Goal: Task Accomplishment & Management: Use online tool/utility

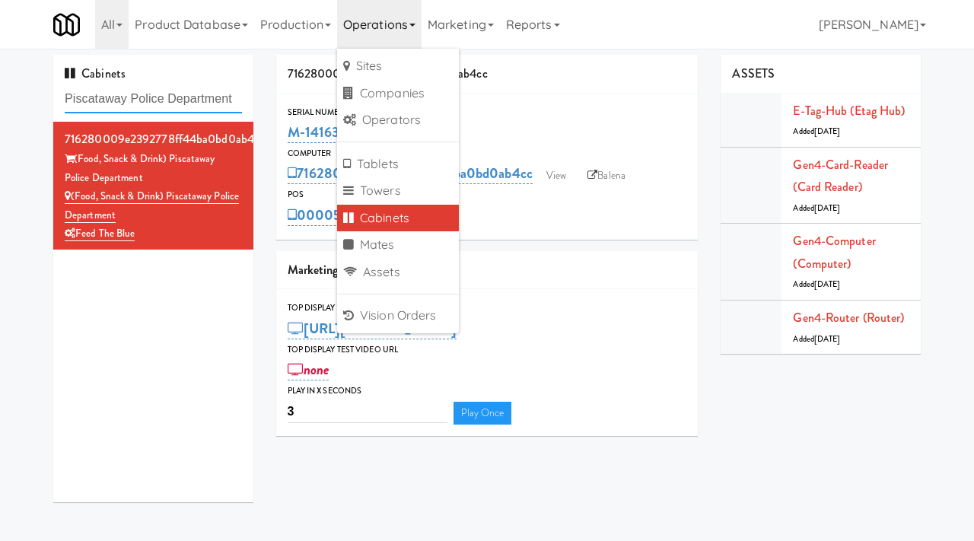
click at [169, 100] on input "Piscataway Police Department" at bounding box center [153, 99] width 177 height 28
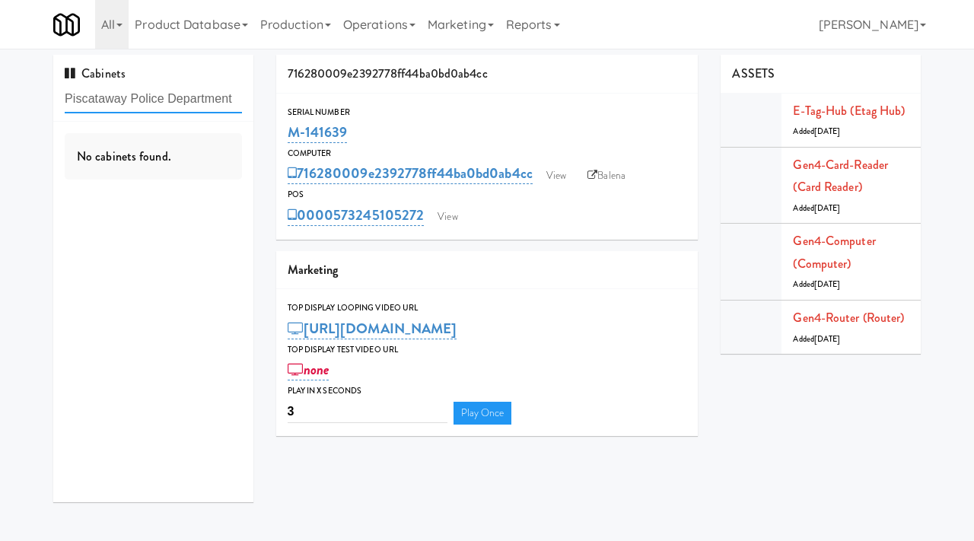
paste input "CSMO - Cooler - Lef"
type input "CSMO - Cooler - Left"
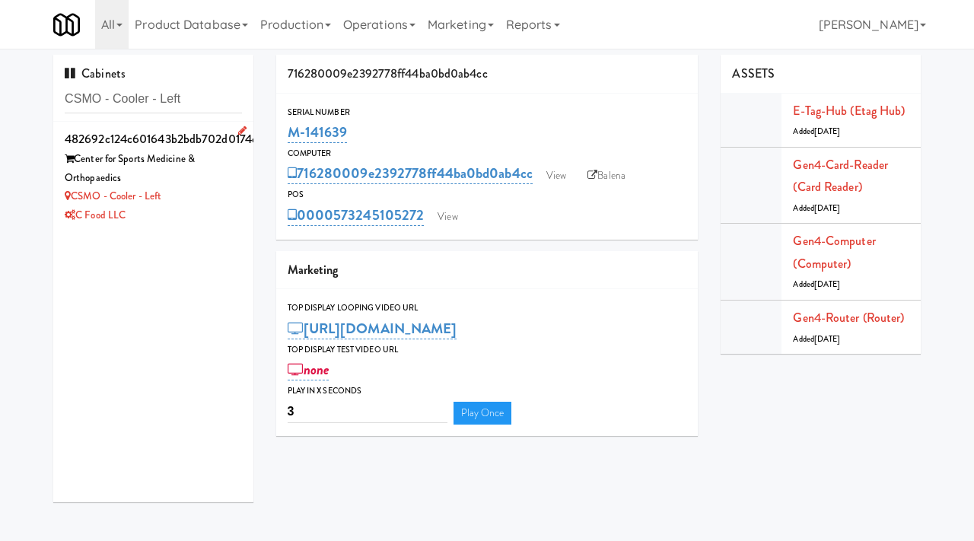
click at [210, 189] on div "CSMO - Cooler - Left" at bounding box center [153, 196] width 177 height 19
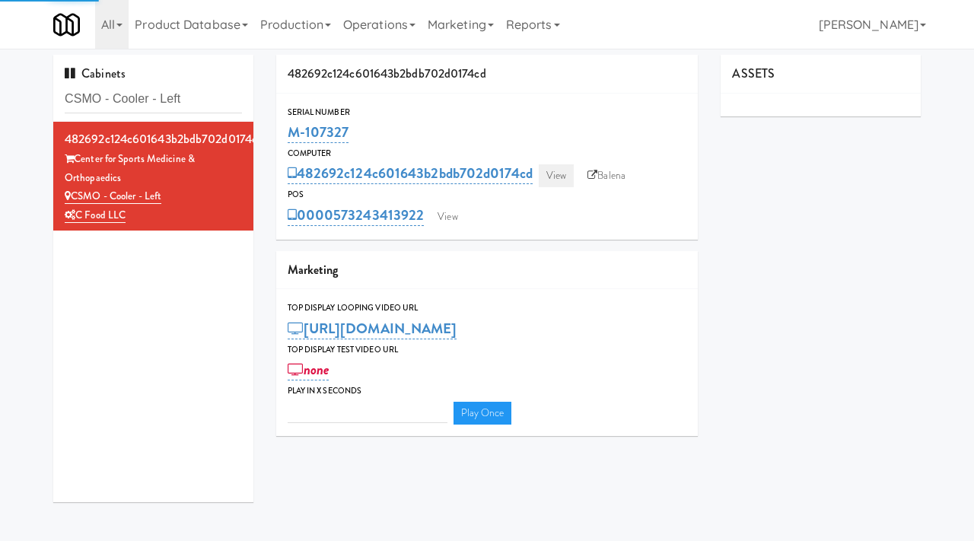
type input "3"
click at [561, 173] on link "View" at bounding box center [556, 175] width 35 height 23
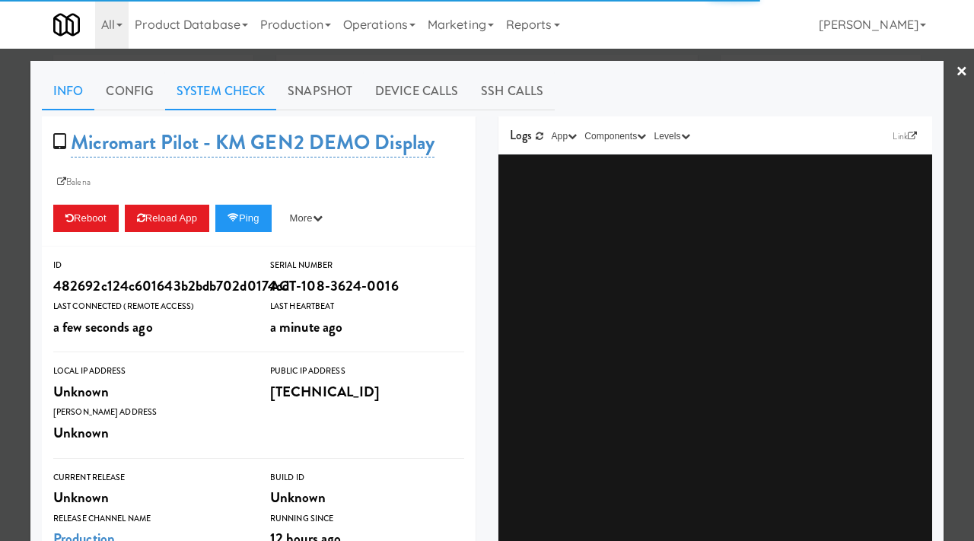
click at [234, 88] on link "System Check" at bounding box center [220, 91] width 111 height 38
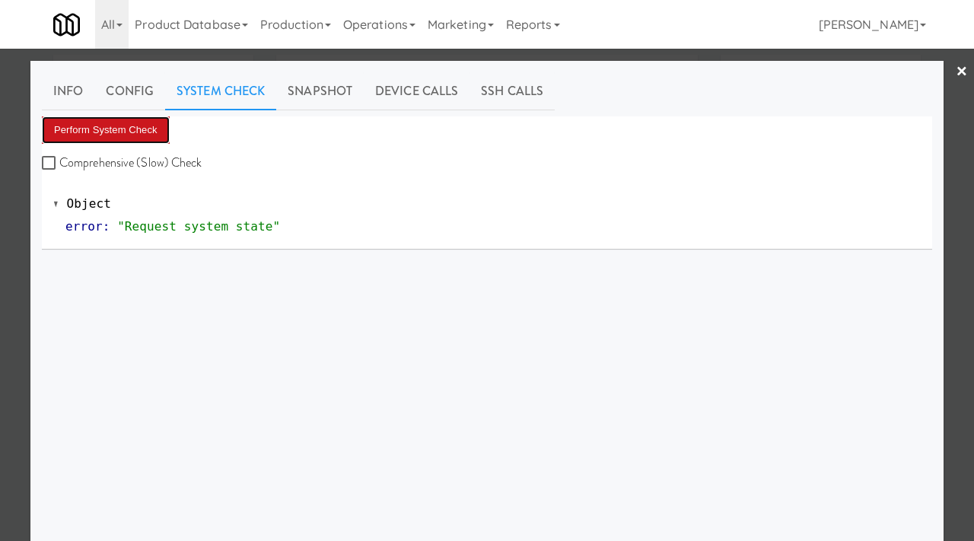
click at [117, 129] on button "Perform System Check" at bounding box center [106, 129] width 128 height 27
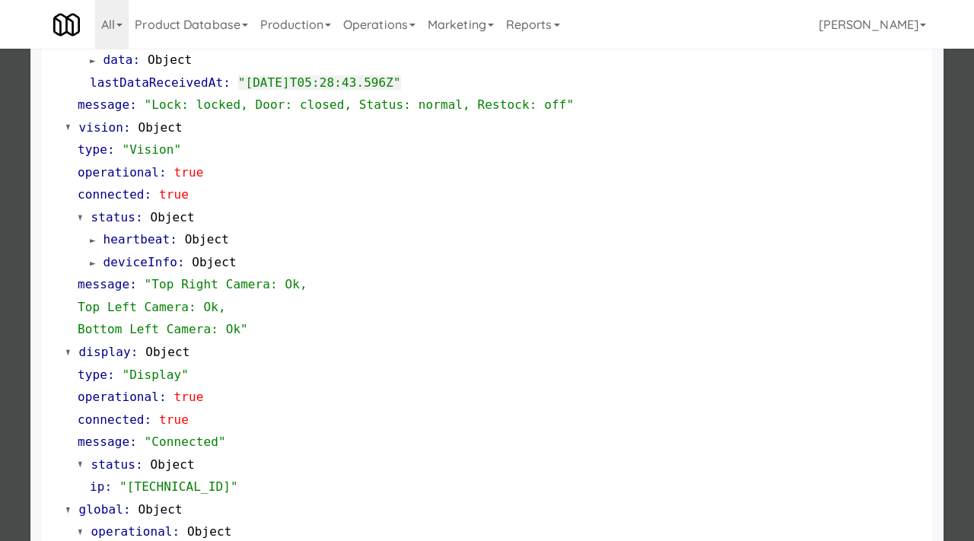
scroll to position [641, 0]
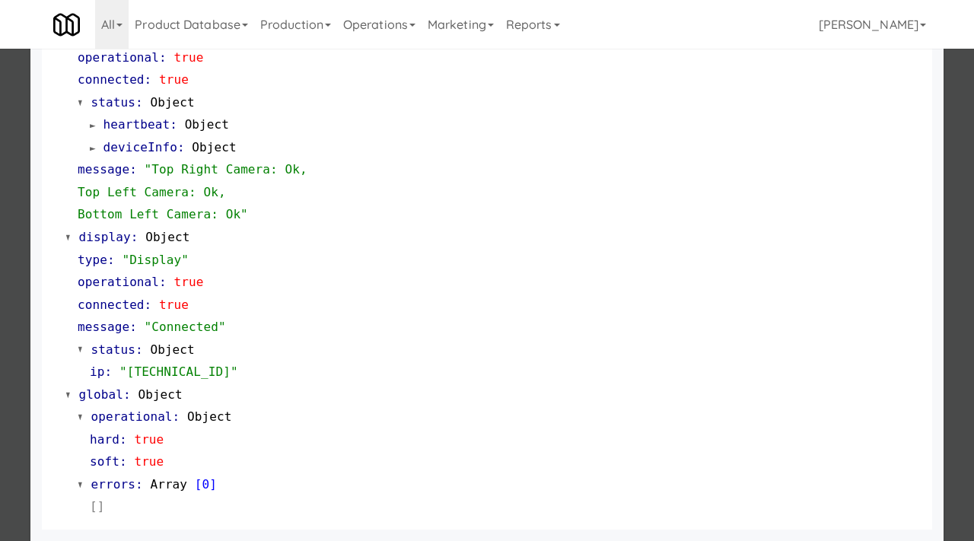
click at [1, 403] on div at bounding box center [487, 270] width 974 height 541
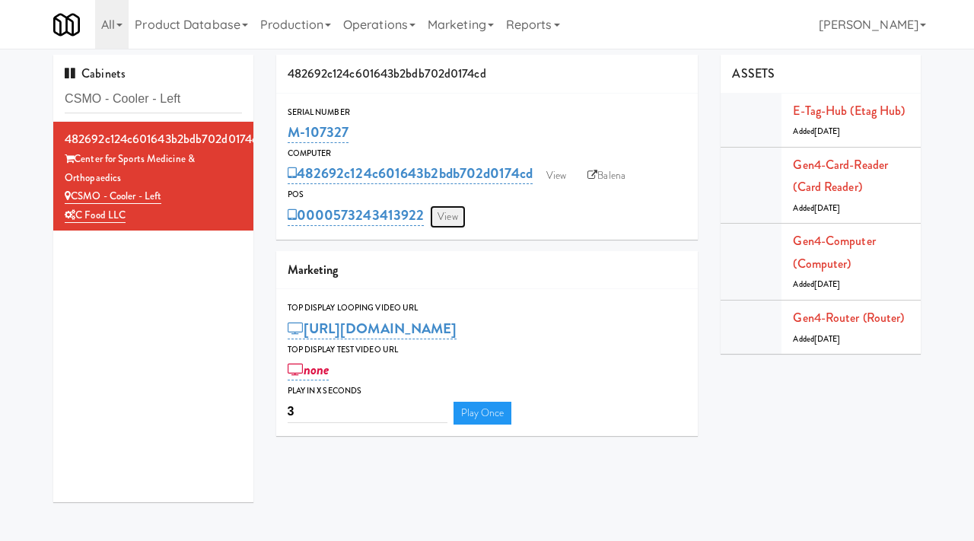
click at [445, 214] on link "View" at bounding box center [447, 216] width 35 height 23
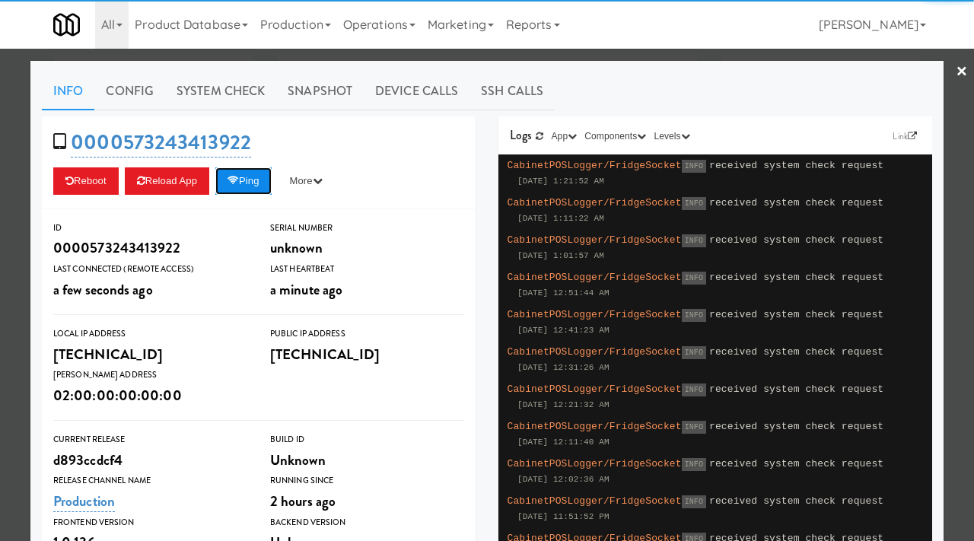
click at [253, 172] on button "Ping" at bounding box center [243, 180] width 56 height 27
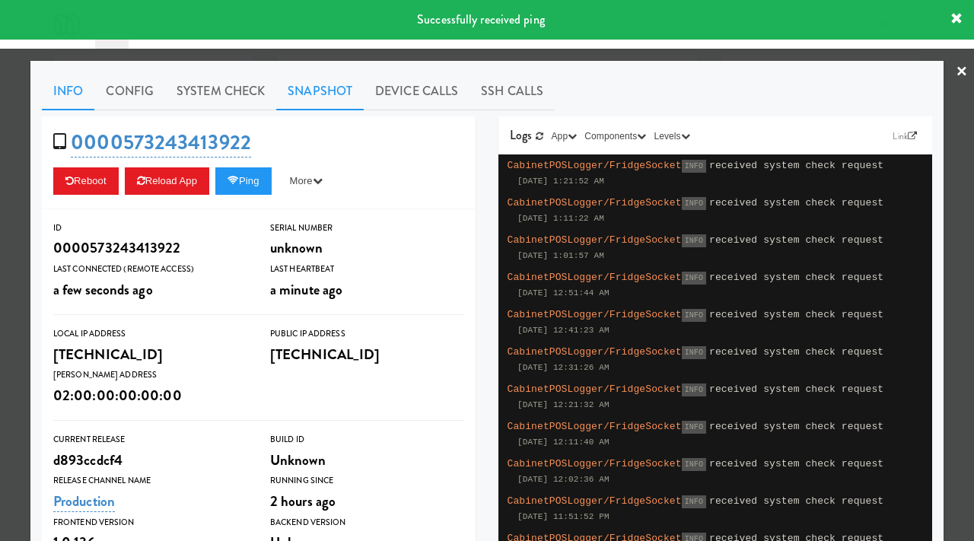
click at [328, 80] on link "Snapshot" at bounding box center [320, 91] width 88 height 38
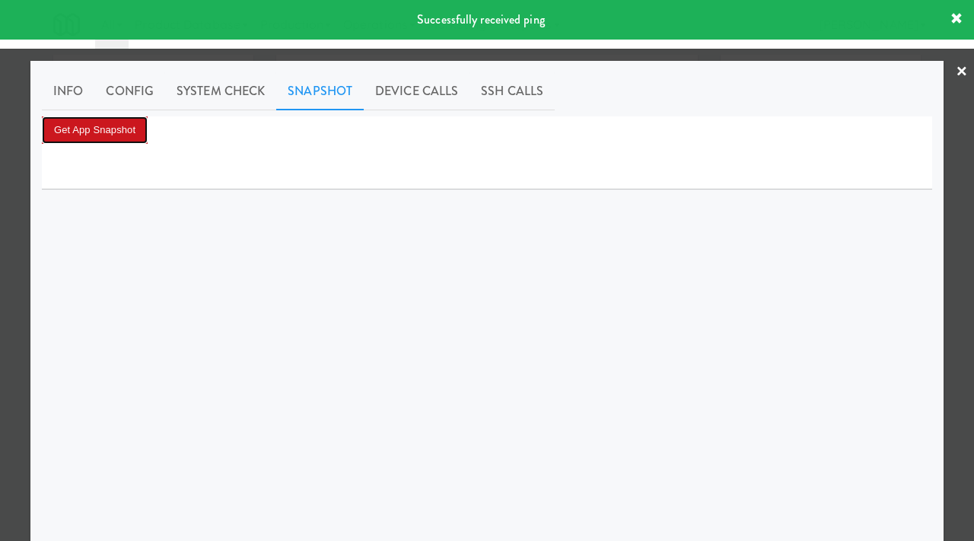
click at [134, 134] on button "Get App Snapshot" at bounding box center [95, 129] width 106 height 27
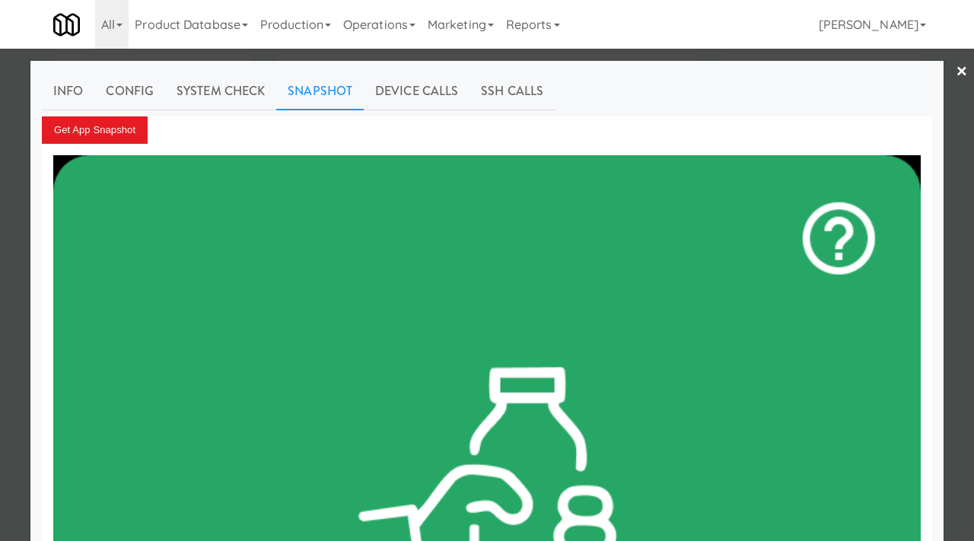
click at [5, 263] on div at bounding box center [487, 270] width 974 height 541
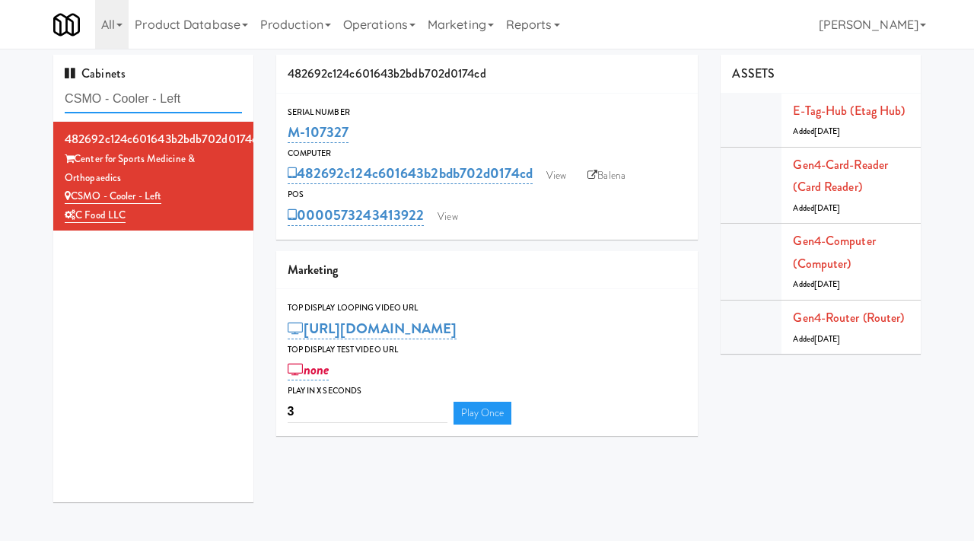
drag, startPoint x: 193, startPoint y: 102, endPoint x: 0, endPoint y: 93, distance: 192.7
click at [0, 93] on div "Cabinets CSMO - Cooler - Left 482692c124c601643b2bdb702d0174cd Center for Sport…" at bounding box center [487, 284] width 974 height 459
paste input "The Health Hub"
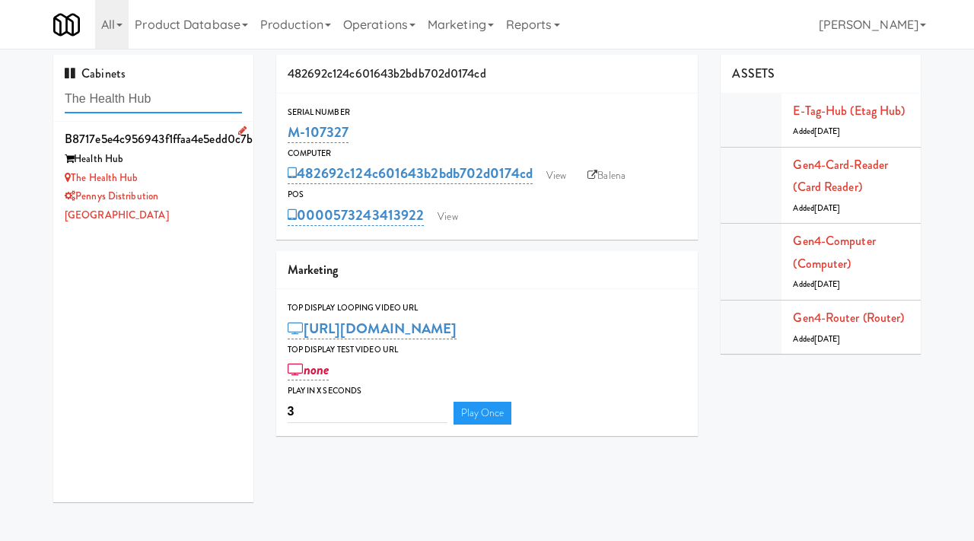
type input "The Health Hub"
click at [194, 170] on div "The Health Hub" at bounding box center [153, 178] width 177 height 19
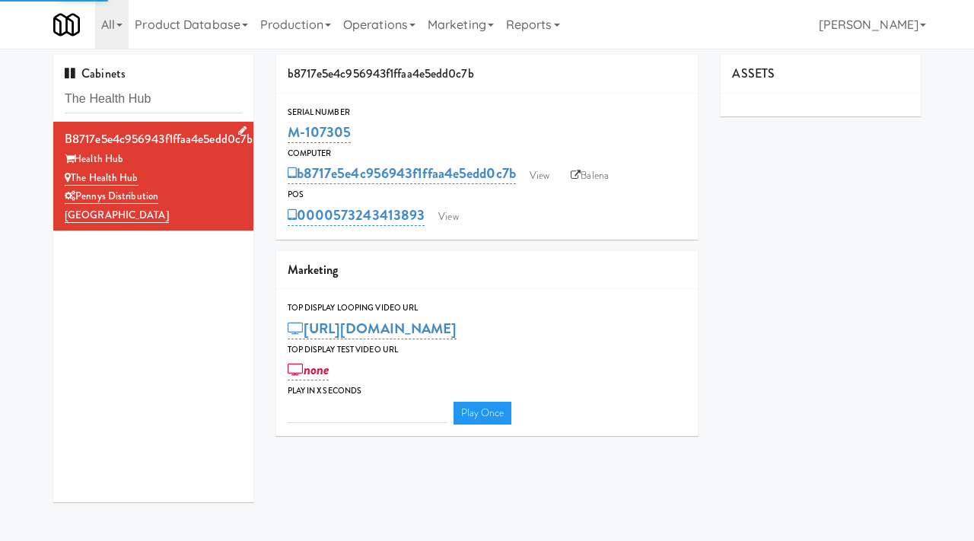
type input "3"
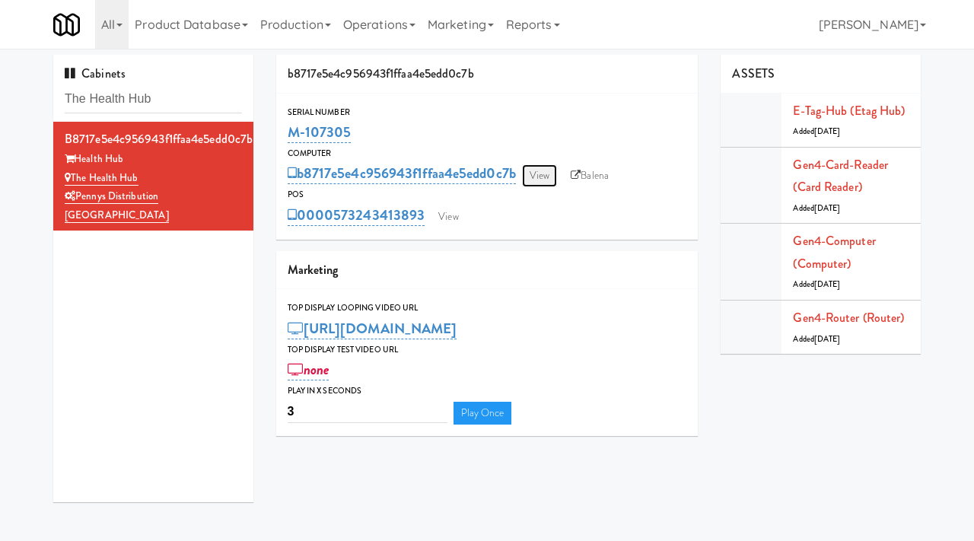
click at [539, 171] on link "View" at bounding box center [539, 175] width 35 height 23
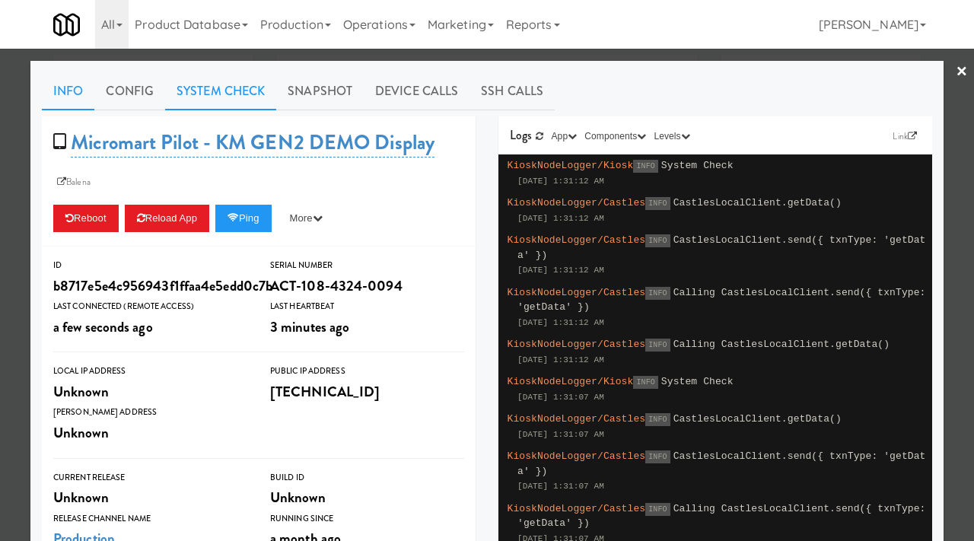
click at [218, 101] on link "System Check" at bounding box center [220, 91] width 111 height 38
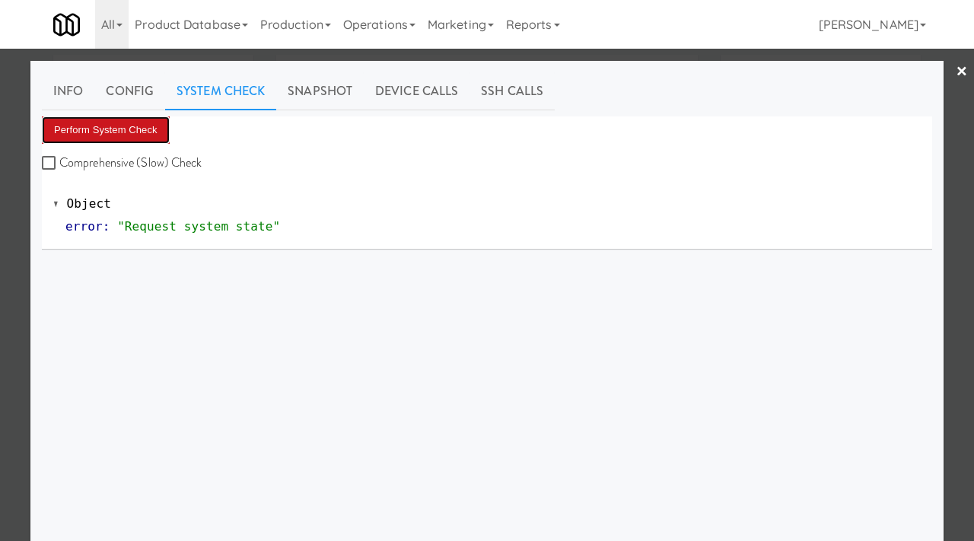
click at [96, 135] on button "Perform System Check" at bounding box center [106, 129] width 128 height 27
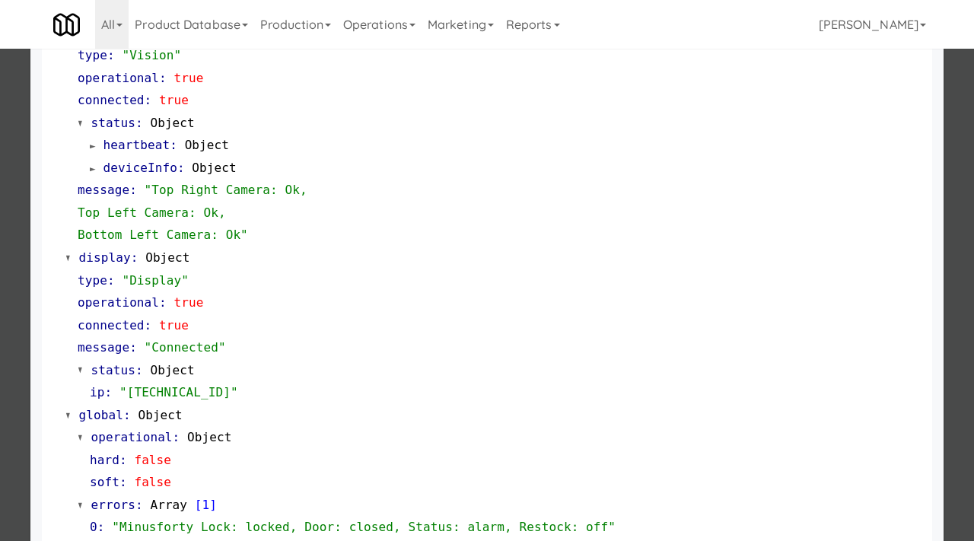
scroll to position [641, 0]
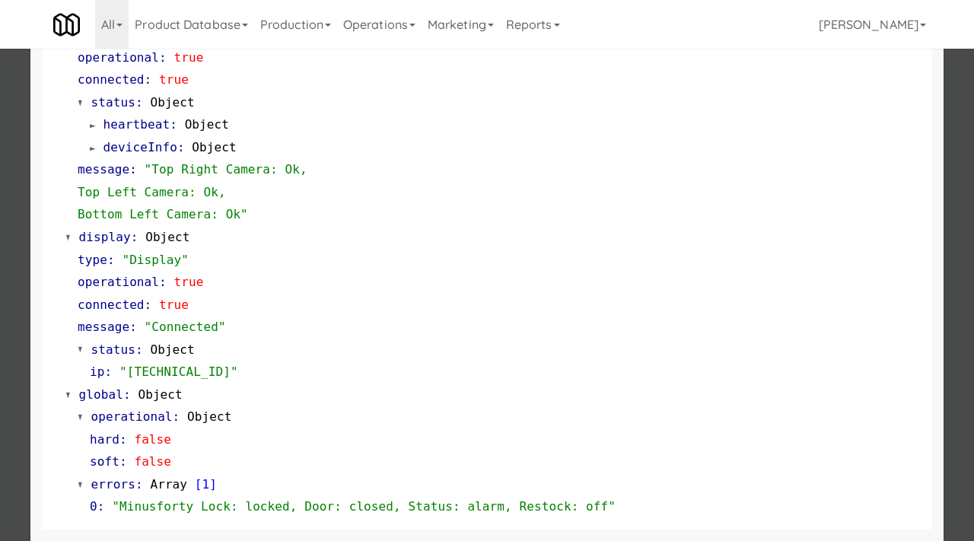
click at [14, 351] on div at bounding box center [487, 270] width 974 height 541
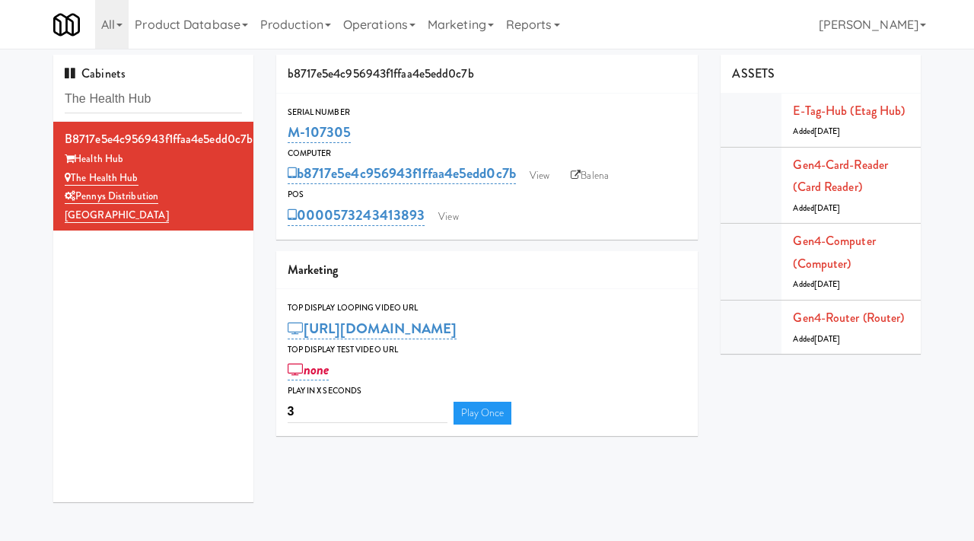
drag, startPoint x: 368, startPoint y: 129, endPoint x: 277, endPoint y: 132, distance: 91.4
click at [277, 132] on div "Serial Number M-107305" at bounding box center [487, 125] width 422 height 41
copy link "M-107305"
click at [546, 181] on link "View" at bounding box center [539, 175] width 35 height 23
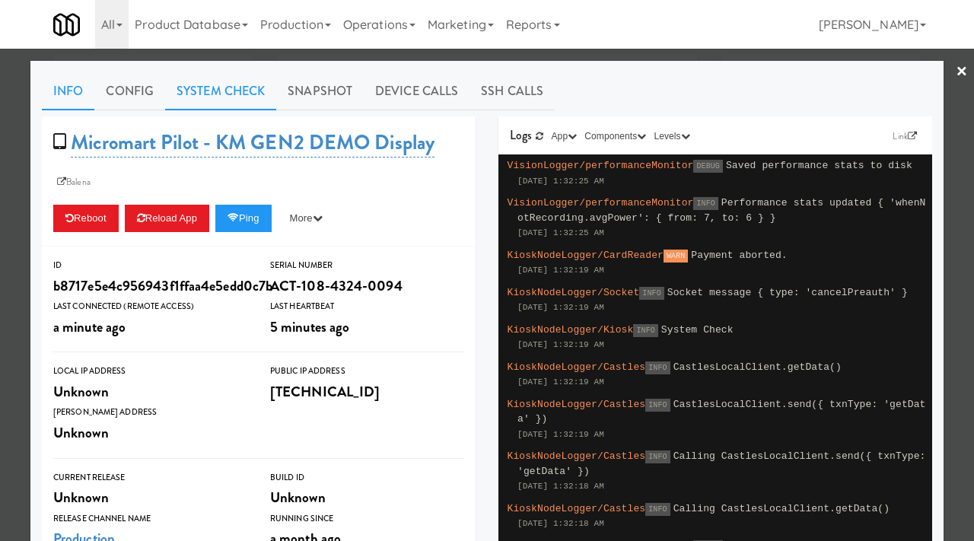
click at [249, 91] on link "System Check" at bounding box center [220, 91] width 111 height 38
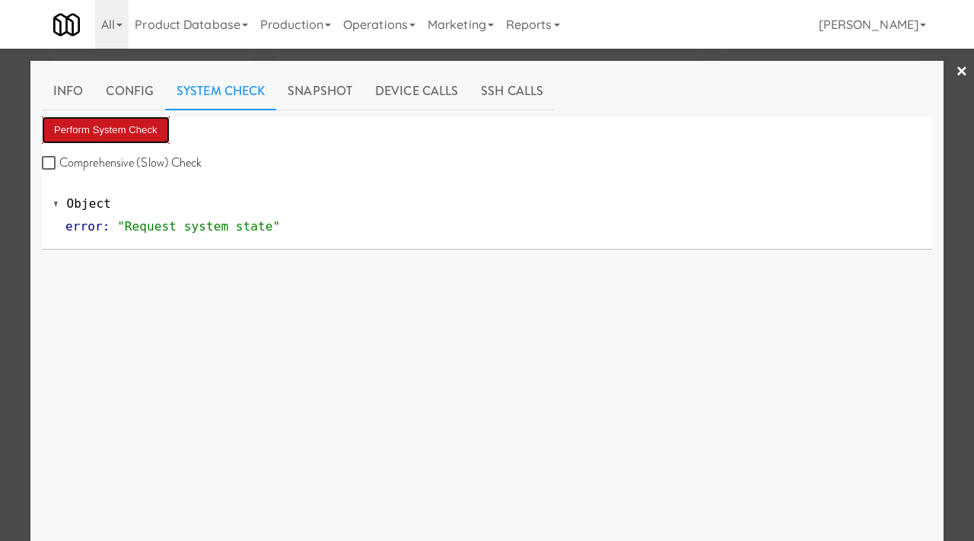
click at [110, 135] on button "Perform System Check" at bounding box center [106, 129] width 128 height 27
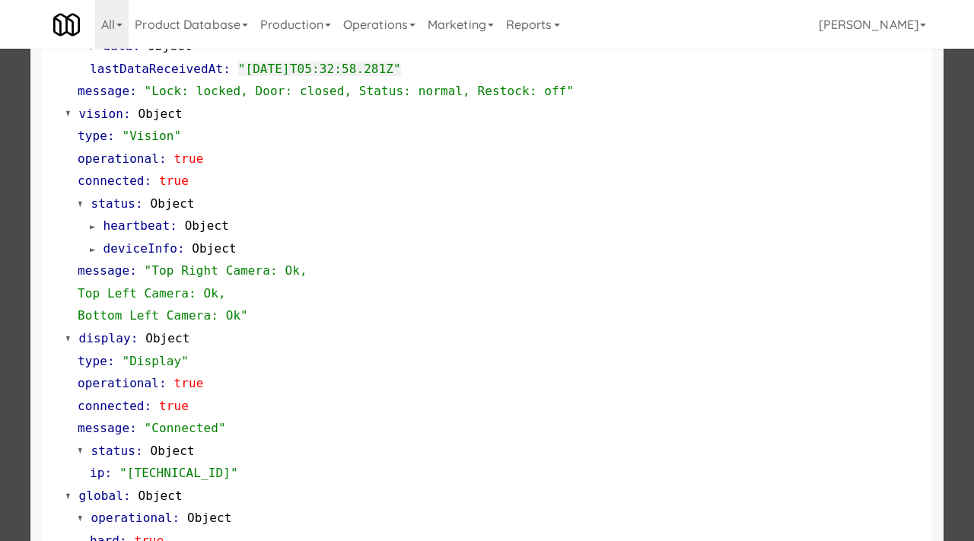
scroll to position [641, 0]
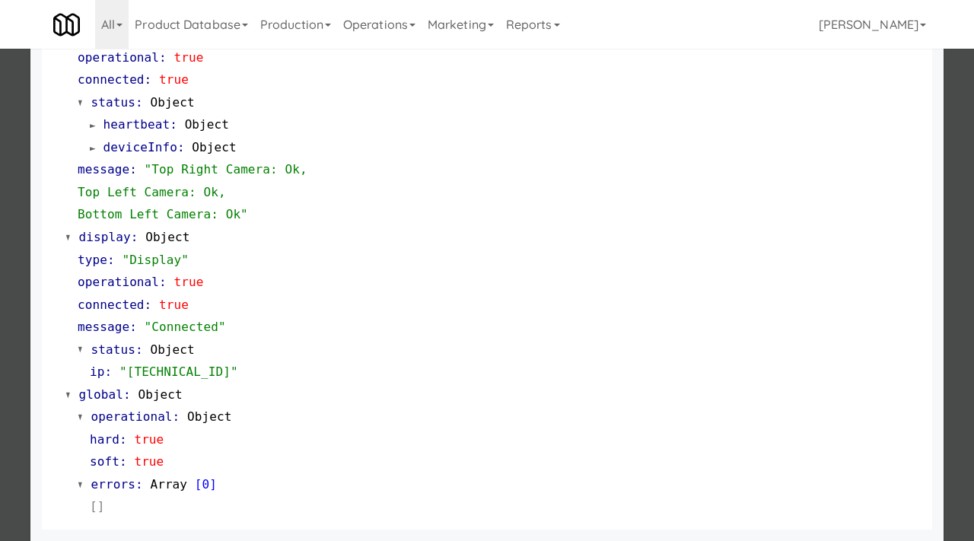
click at [0, 317] on div at bounding box center [487, 270] width 974 height 541
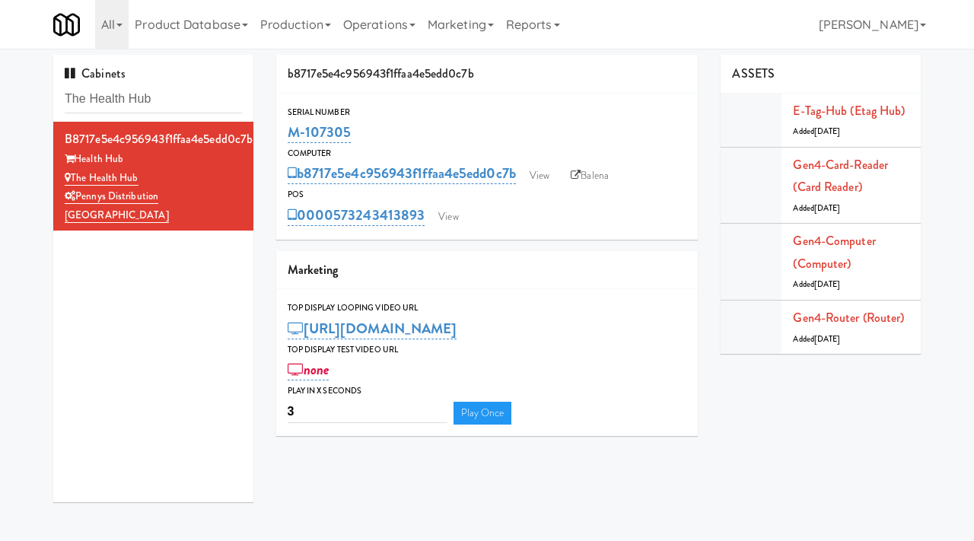
click at [463, 228] on div "Serial Number M-107305 Computer b8717e5e4c956943f1ffaa4e5edd0c7b View Balena PO…" at bounding box center [487, 167] width 422 height 146
click at [456, 222] on link "View" at bounding box center [448, 216] width 35 height 23
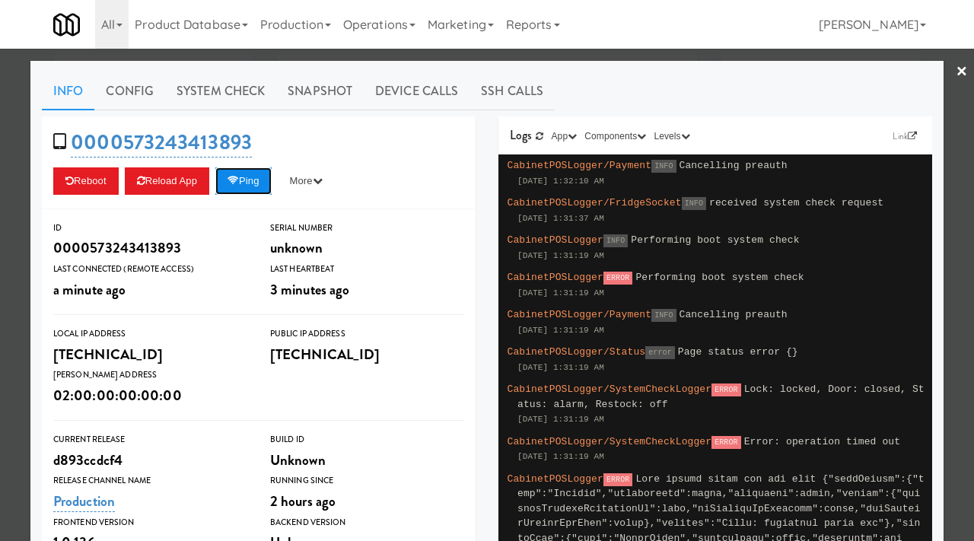
click at [268, 176] on button "Ping" at bounding box center [243, 180] width 56 height 27
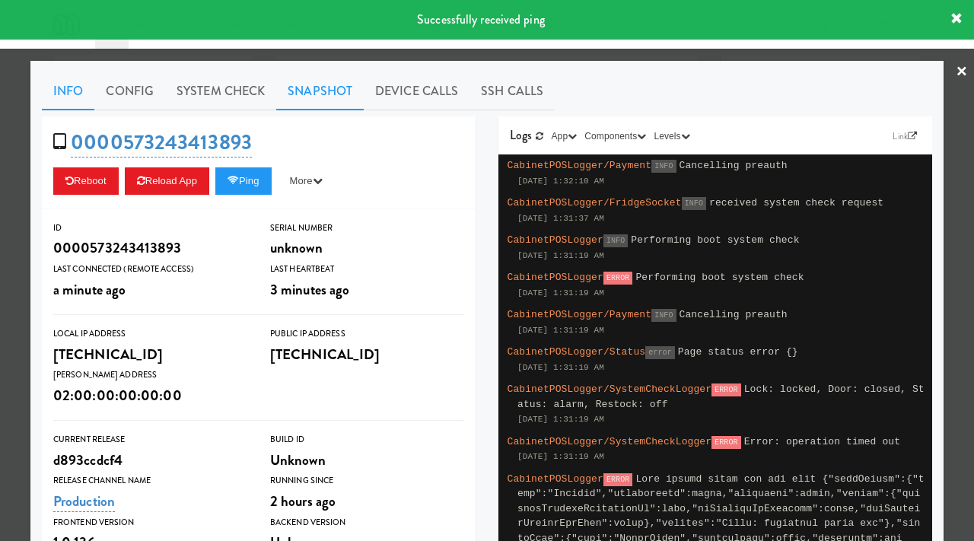
click at [333, 88] on link "Snapshot" at bounding box center [320, 91] width 88 height 38
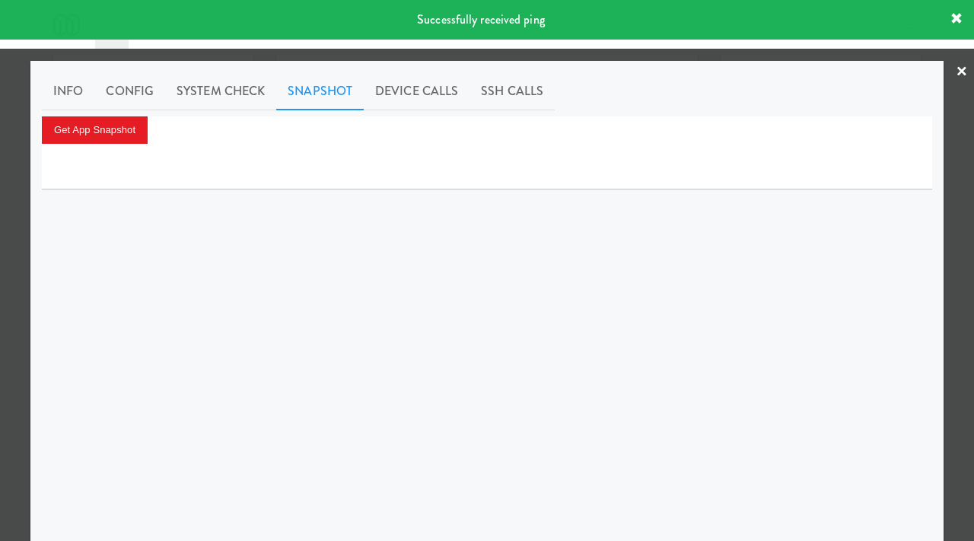
click at [113, 145] on div at bounding box center [487, 167] width 890 height 46
click at [113, 135] on button "Get App Snapshot" at bounding box center [95, 129] width 106 height 27
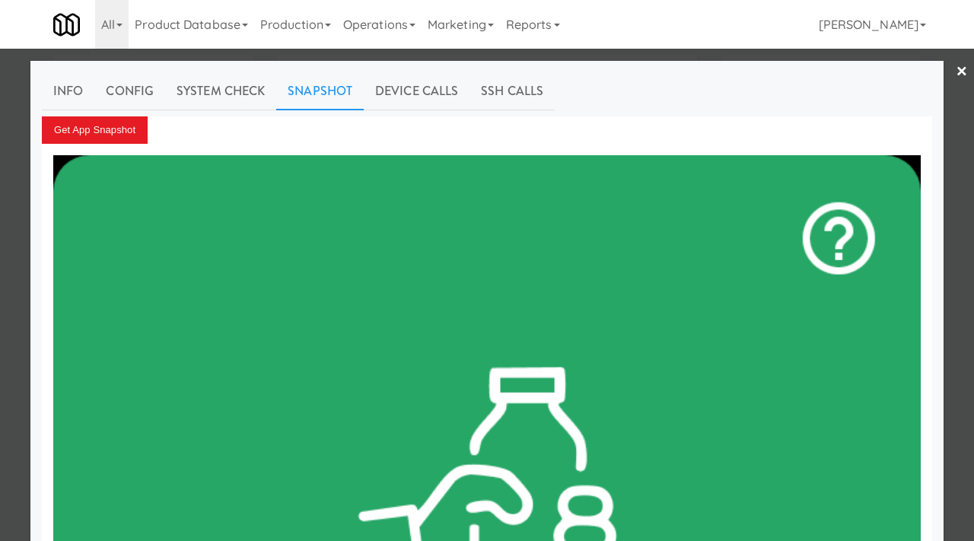
click at [0, 206] on div at bounding box center [487, 270] width 974 height 541
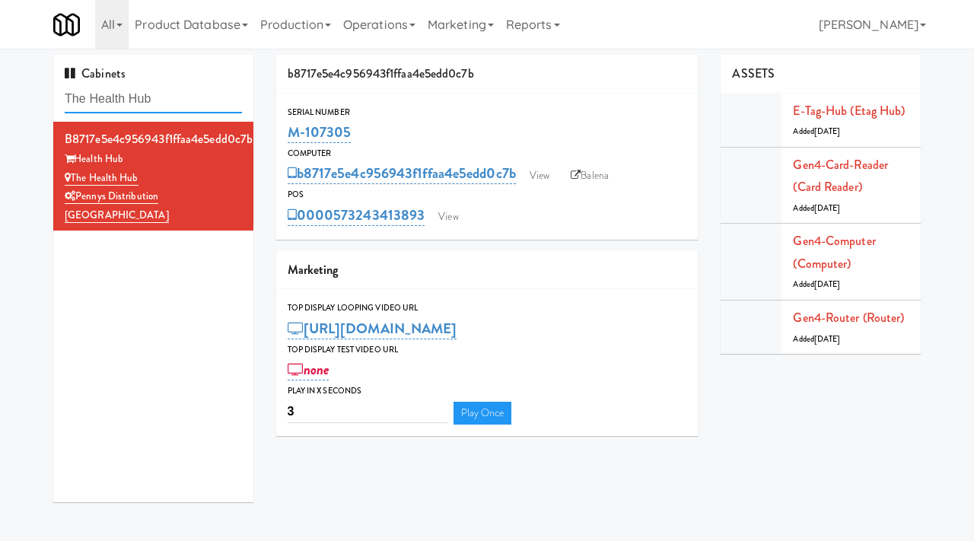
drag, startPoint x: 178, startPoint y: 96, endPoint x: 41, endPoint y: 104, distance: 137.2
click at [41, 104] on div "Cabinets The Health Hub b8717e5e4c956943f1ffaa4e5edd0c7b Health Hub The Health …" at bounding box center [487, 284] width 974 height 459
paste input "Overland - Cooler - Solo"
type input "Overland - Cooler - Solo"
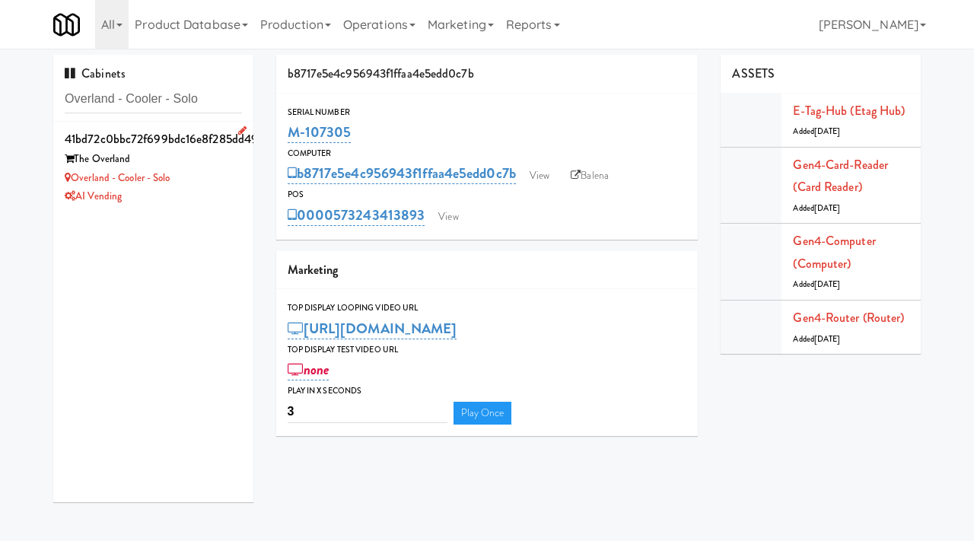
click at [197, 165] on div "The Overland" at bounding box center [153, 159] width 177 height 19
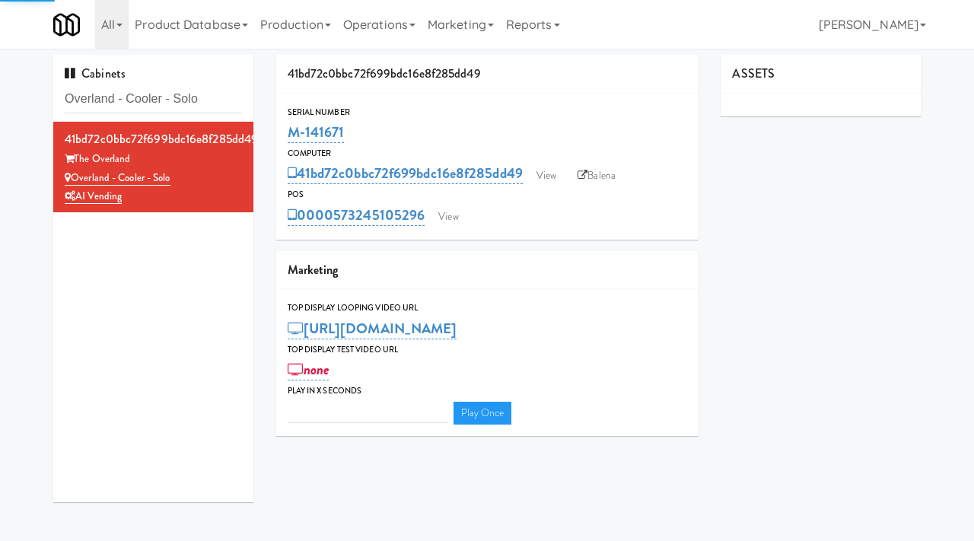
type input "3"
click at [548, 170] on link "View" at bounding box center [546, 175] width 35 height 23
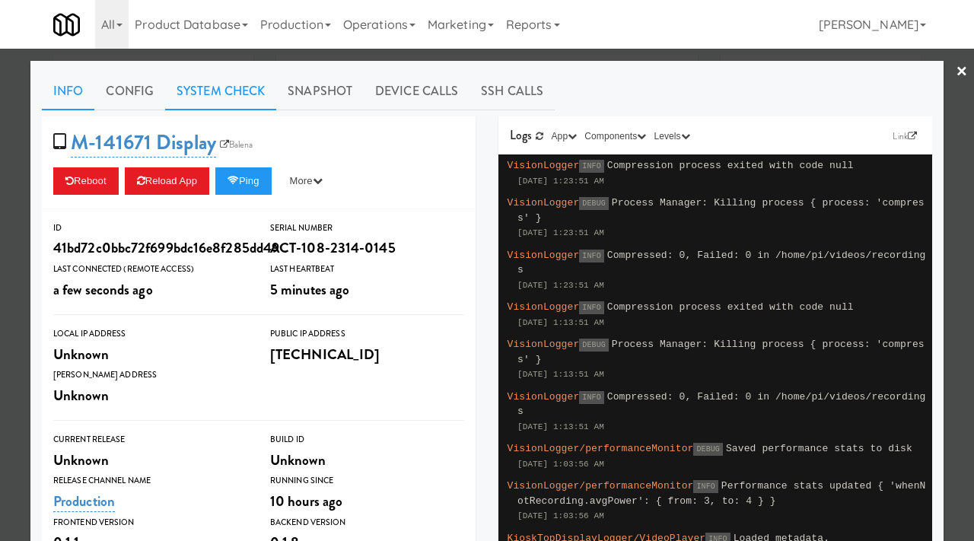
click at [231, 85] on link "System Check" at bounding box center [220, 91] width 111 height 38
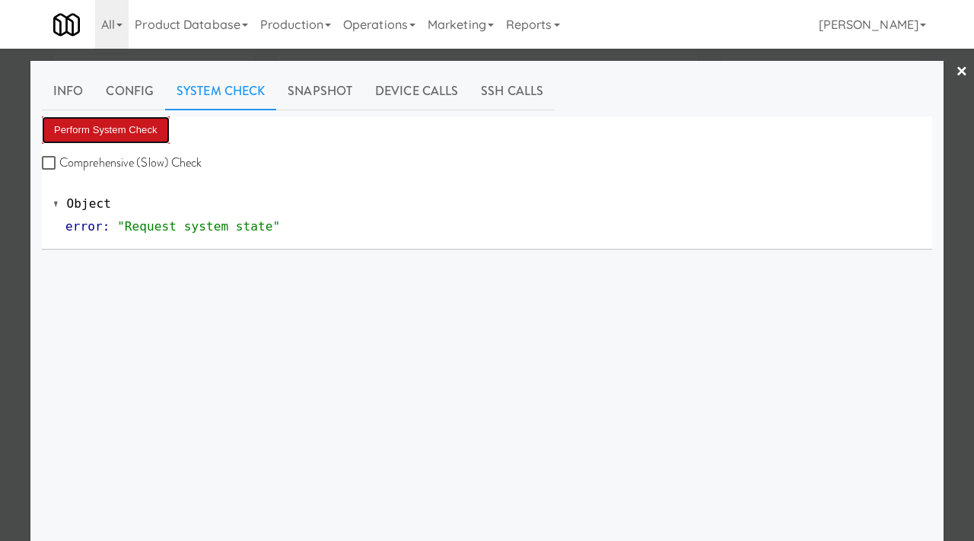
click at [91, 124] on button "Perform System Check" at bounding box center [106, 129] width 128 height 27
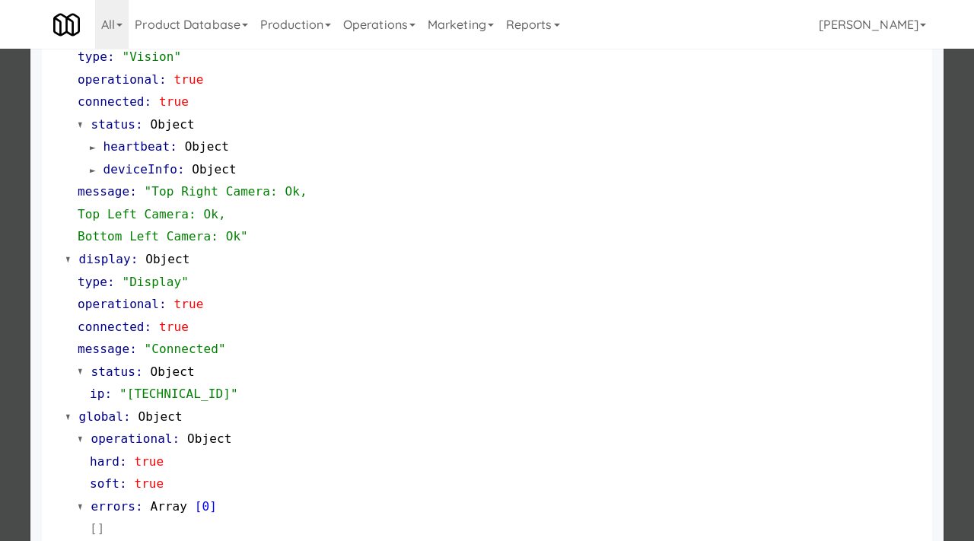
scroll to position [641, 0]
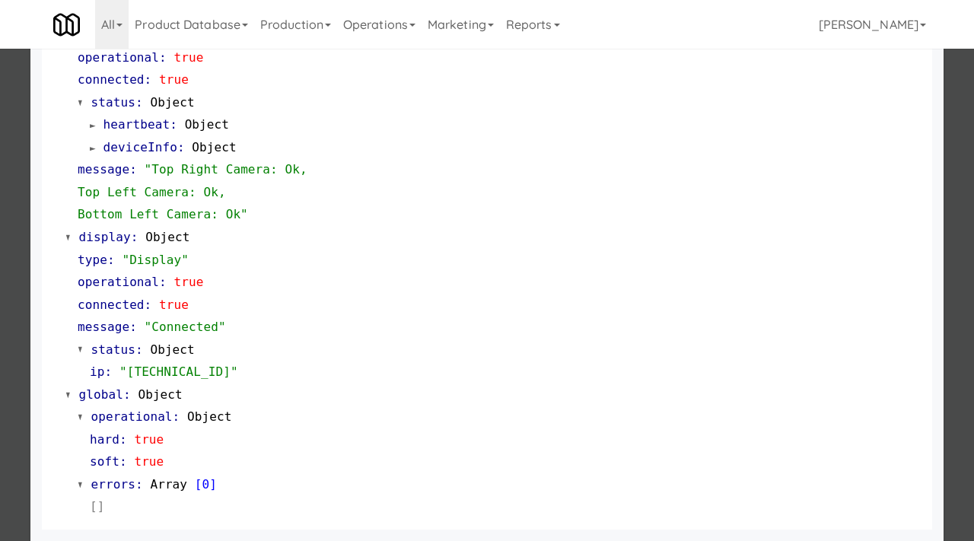
click at [0, 272] on div at bounding box center [487, 270] width 974 height 541
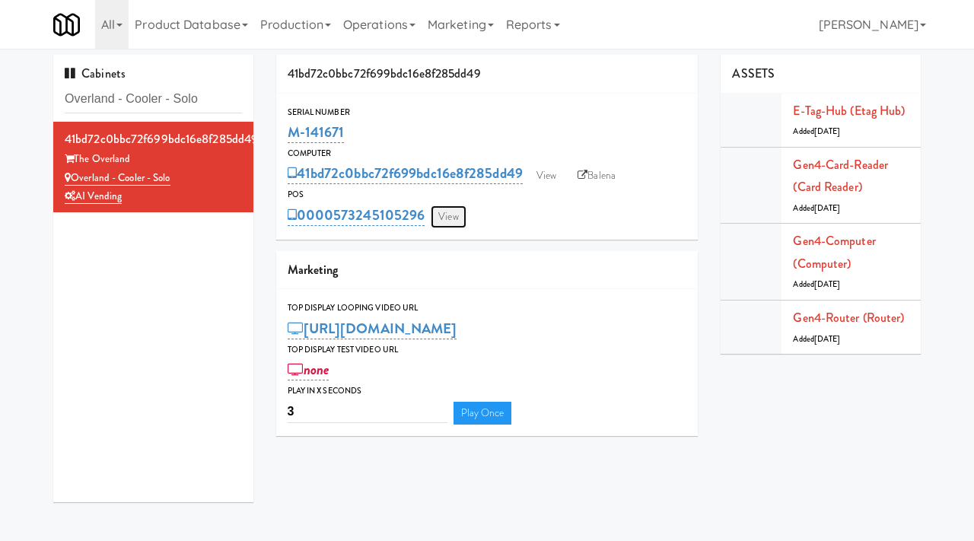
click at [456, 205] on link "View" at bounding box center [448, 216] width 35 height 23
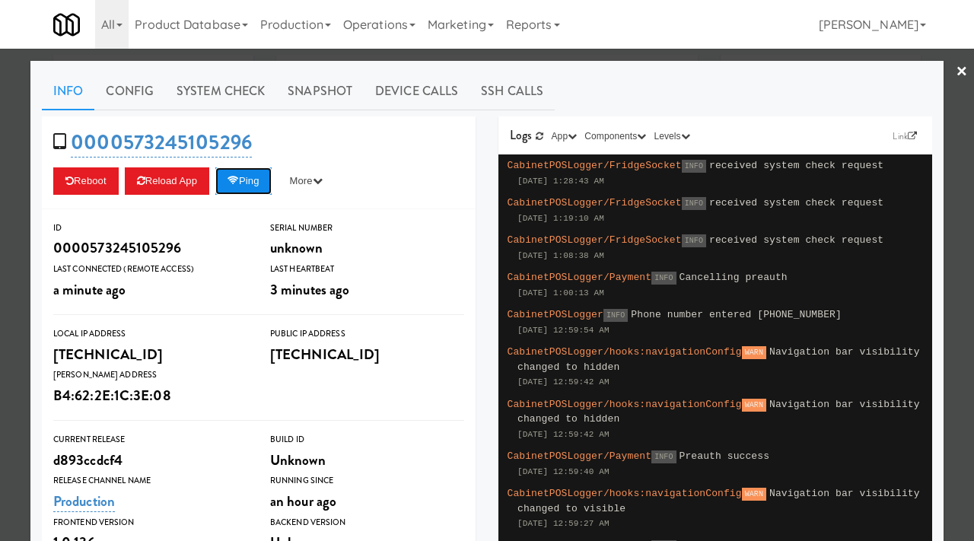
click at [243, 175] on button "Ping" at bounding box center [243, 180] width 56 height 27
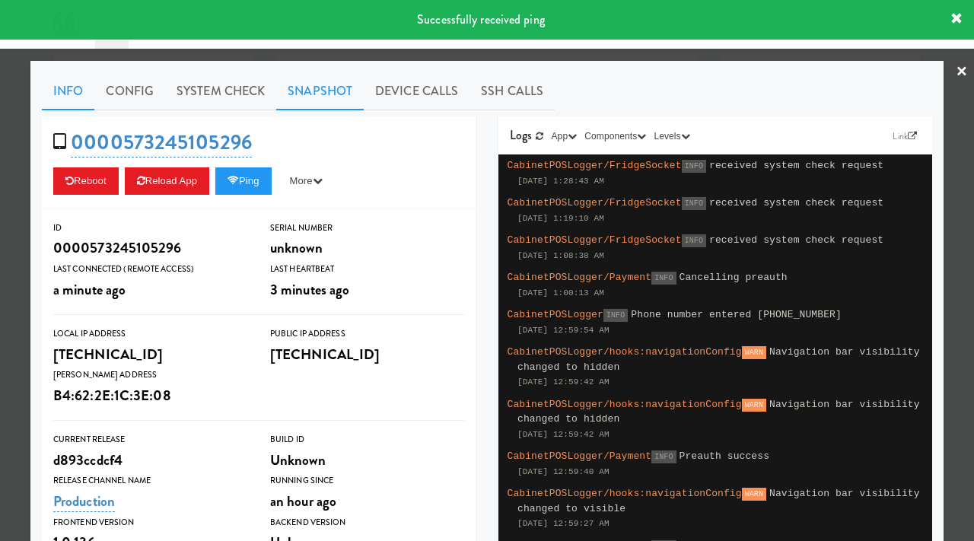
click at [301, 81] on link "Snapshot" at bounding box center [320, 91] width 88 height 38
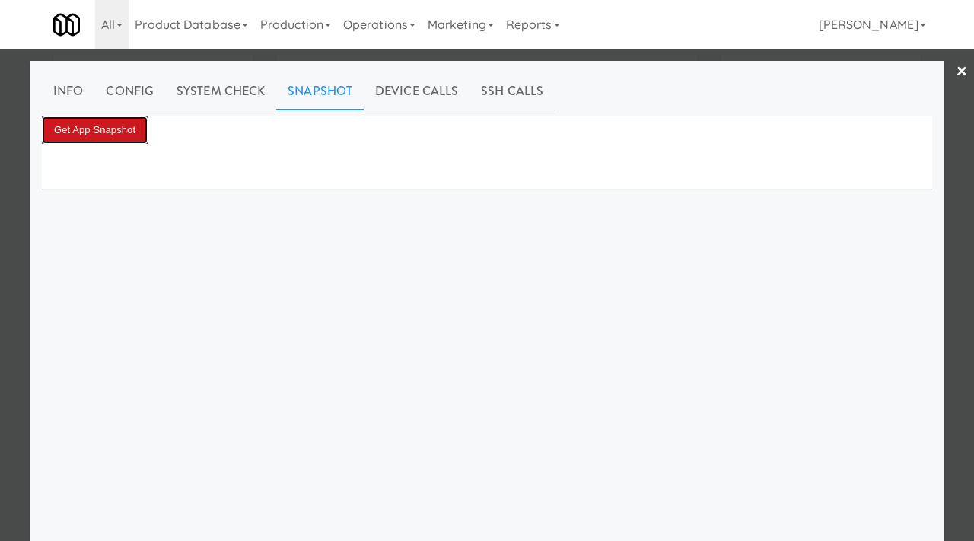
click at [110, 133] on button "Get App Snapshot" at bounding box center [95, 129] width 106 height 27
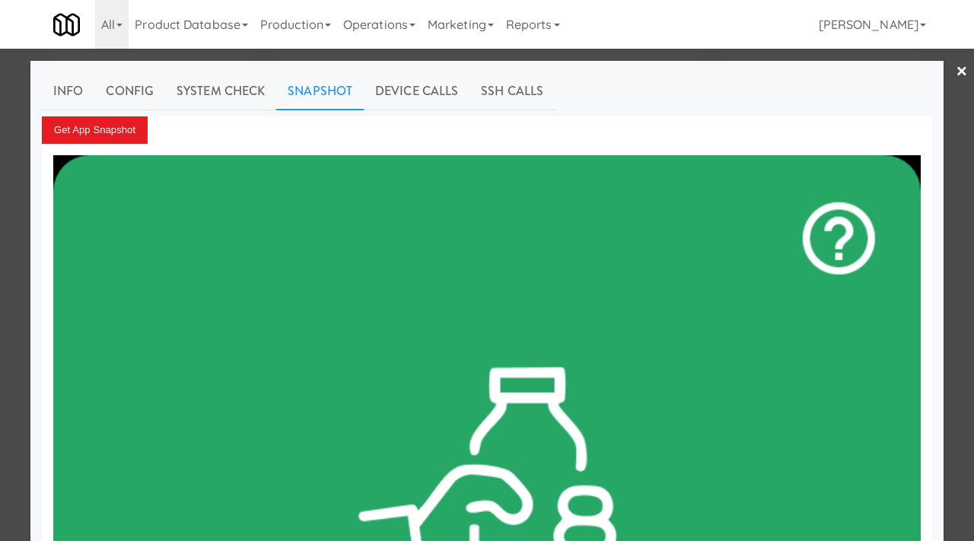
click at [17, 153] on div at bounding box center [487, 270] width 974 height 541
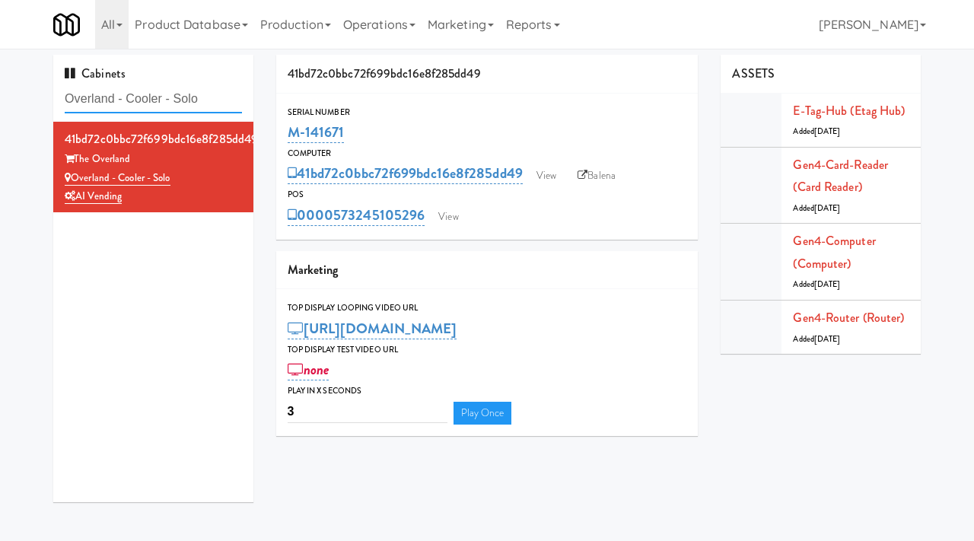
click at [205, 100] on input "Overland - Cooler - Solo" at bounding box center [153, 99] width 177 height 28
paste input "Savers - Cooler"
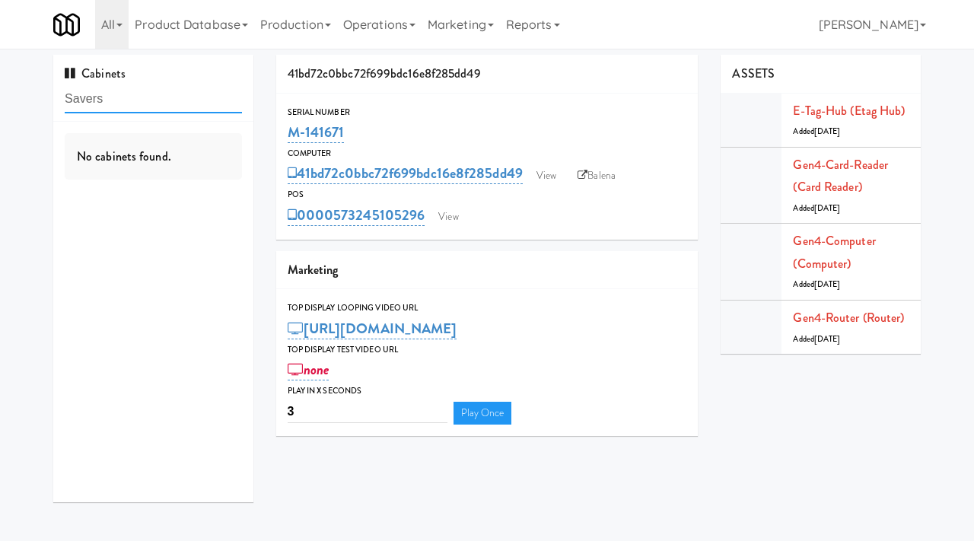
type input "Savers"
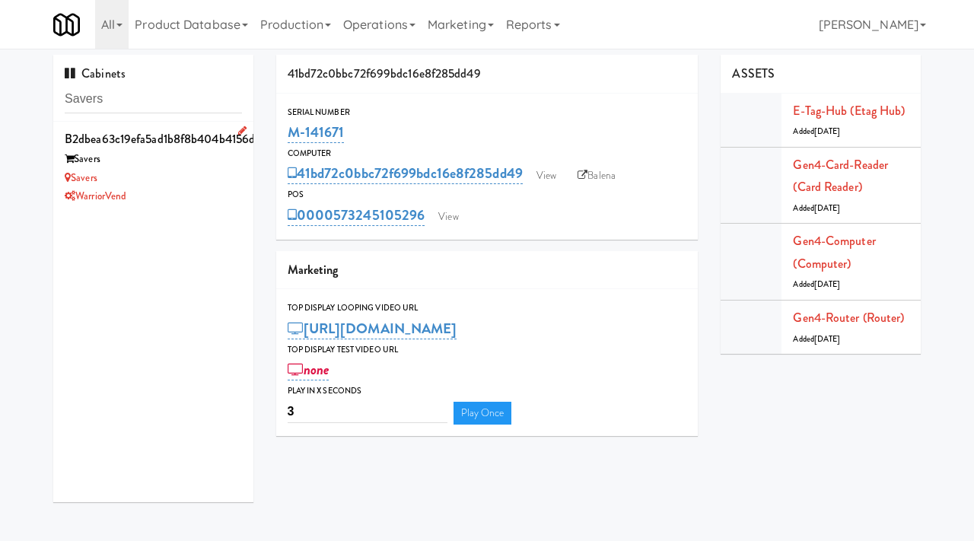
click at [178, 164] on div "Savers" at bounding box center [153, 159] width 177 height 19
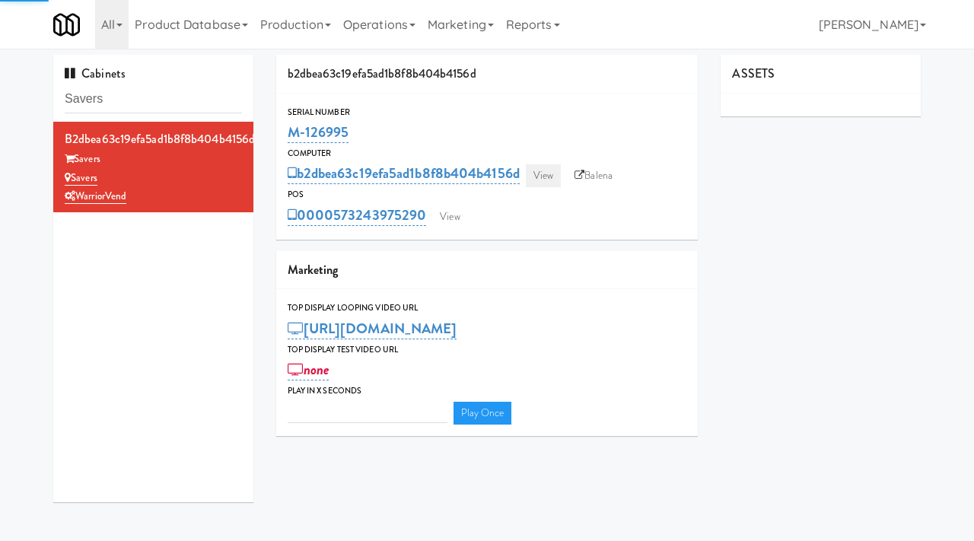
type input "3"
click at [554, 173] on link "View" at bounding box center [543, 175] width 35 height 23
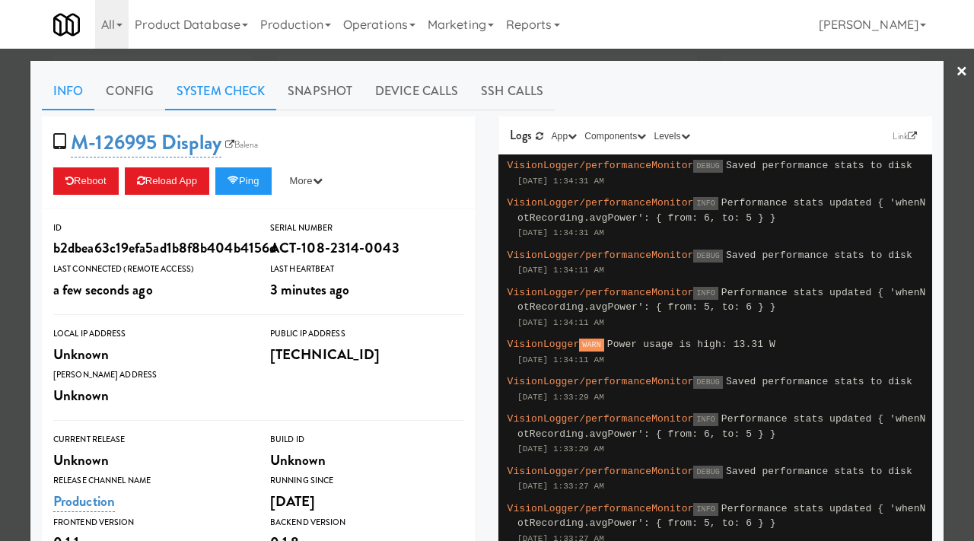
click at [233, 88] on link "System Check" at bounding box center [220, 91] width 111 height 38
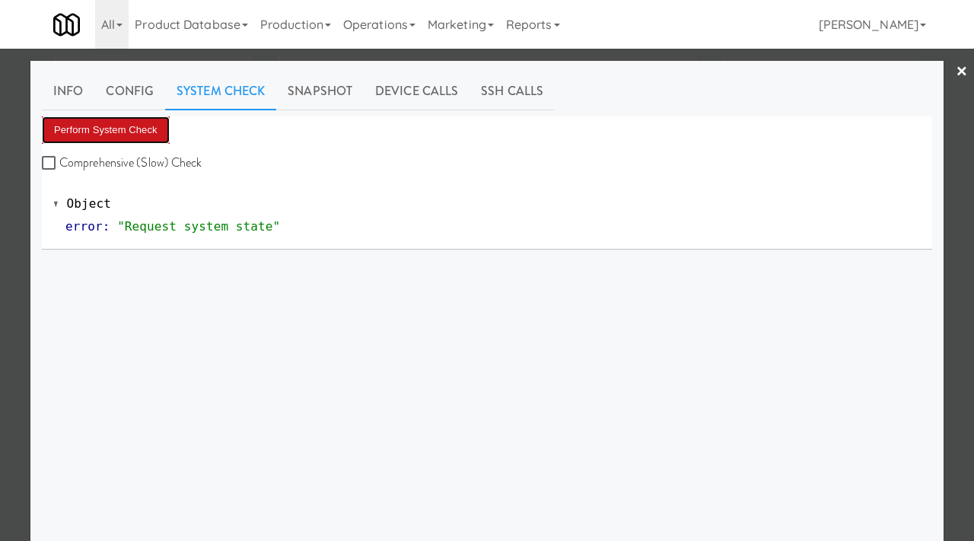
click at [116, 124] on button "Perform System Check" at bounding box center [106, 129] width 128 height 27
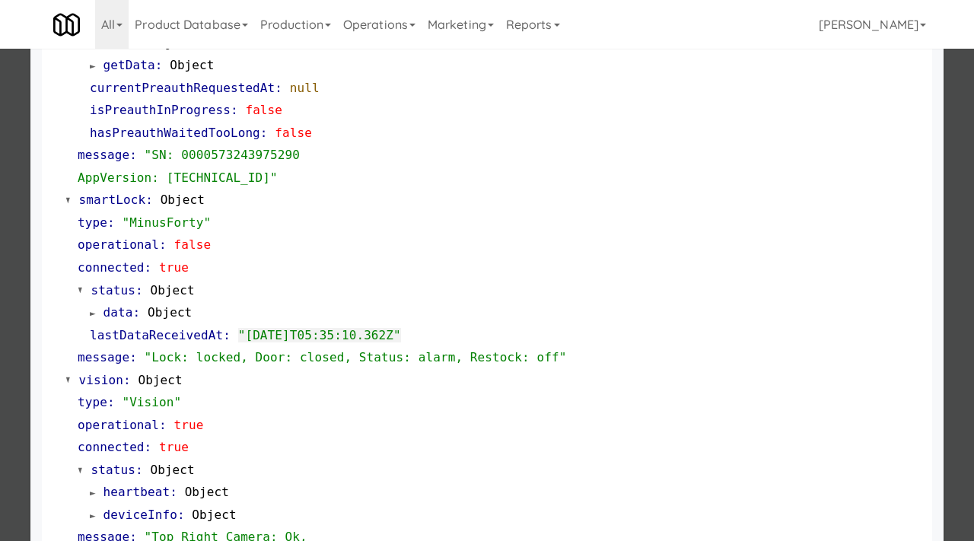
scroll to position [641, 0]
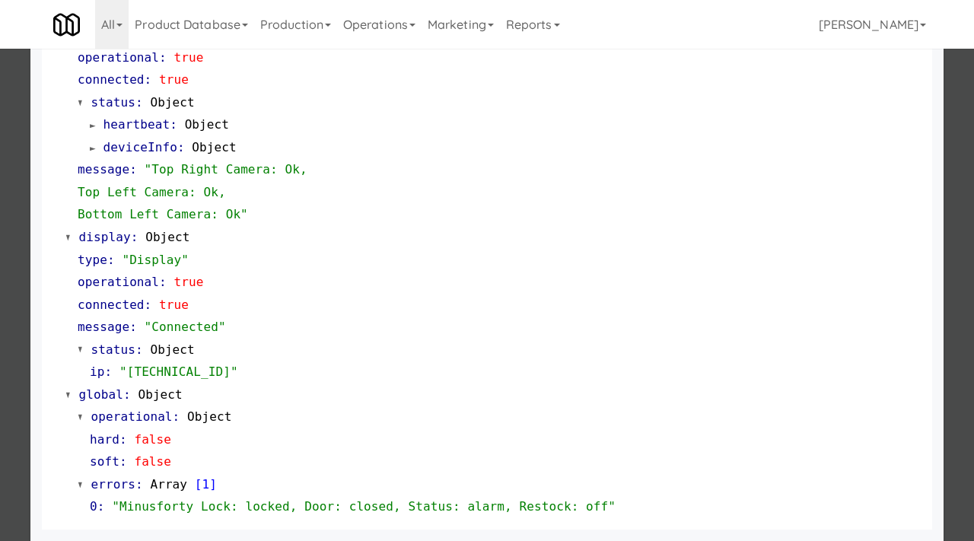
click at [0, 268] on div at bounding box center [487, 270] width 974 height 541
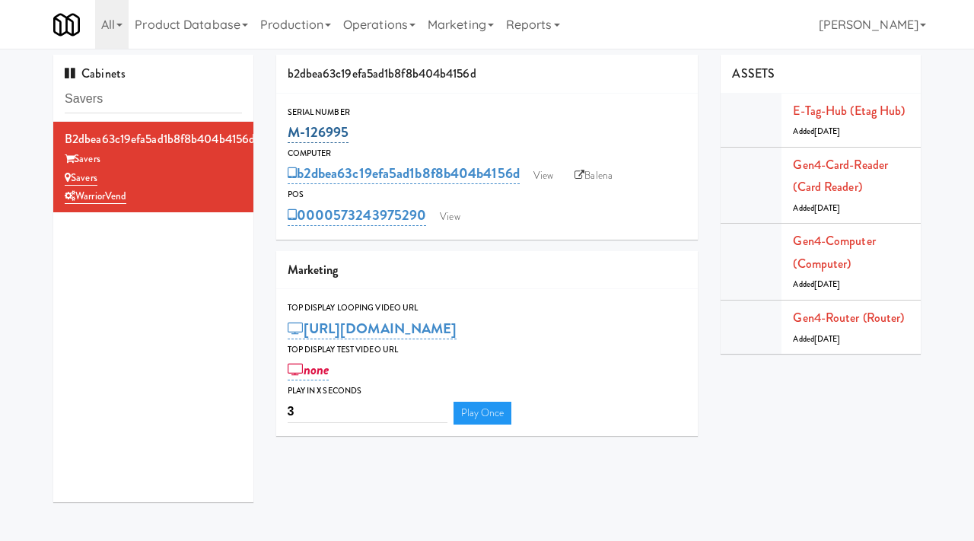
drag, startPoint x: 364, startPoint y: 132, endPoint x: 287, endPoint y: 124, distance: 78.0
click at [288, 124] on div "M-126995" at bounding box center [487, 132] width 399 height 26
copy link "M-126995"
click at [545, 173] on link "View" at bounding box center [543, 175] width 35 height 23
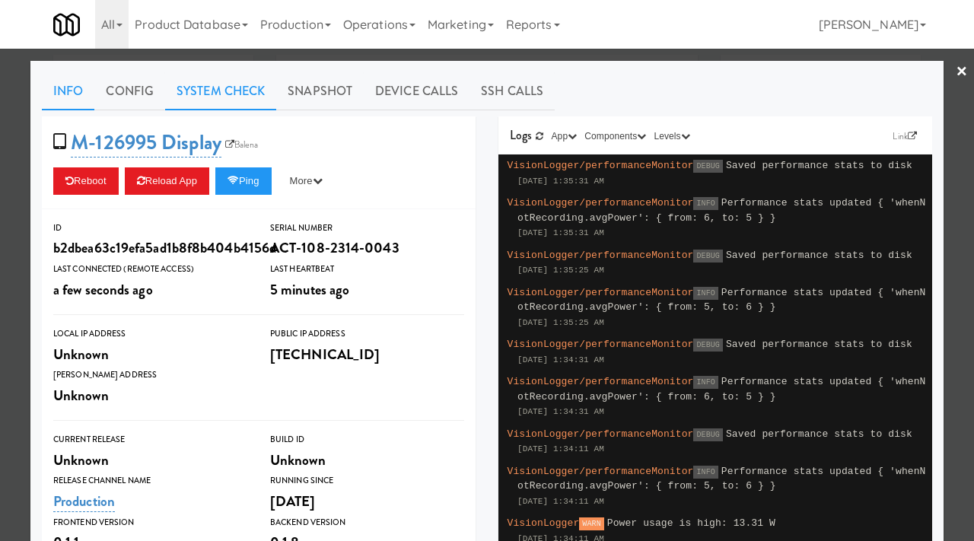
click at [266, 82] on link "System Check" at bounding box center [220, 91] width 111 height 38
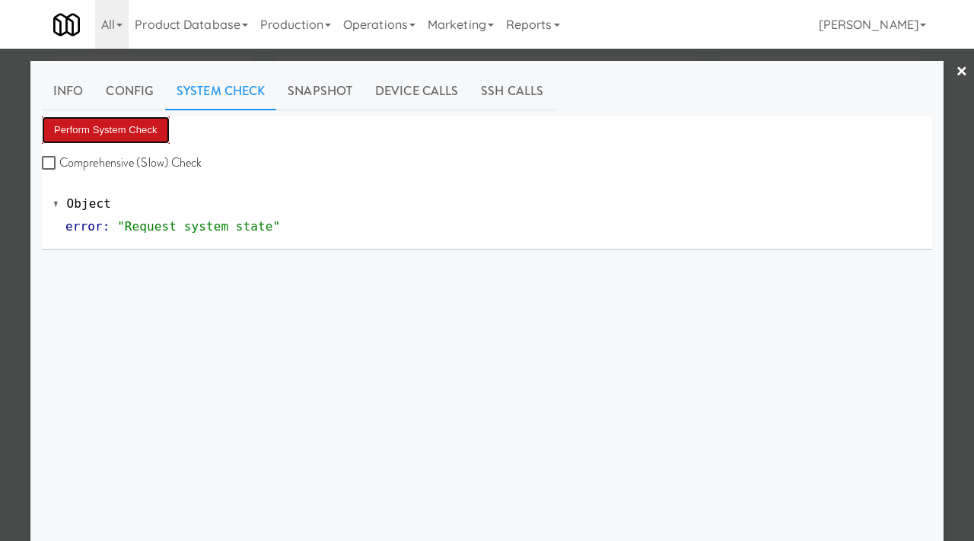
click at [100, 137] on button "Perform System Check" at bounding box center [106, 129] width 128 height 27
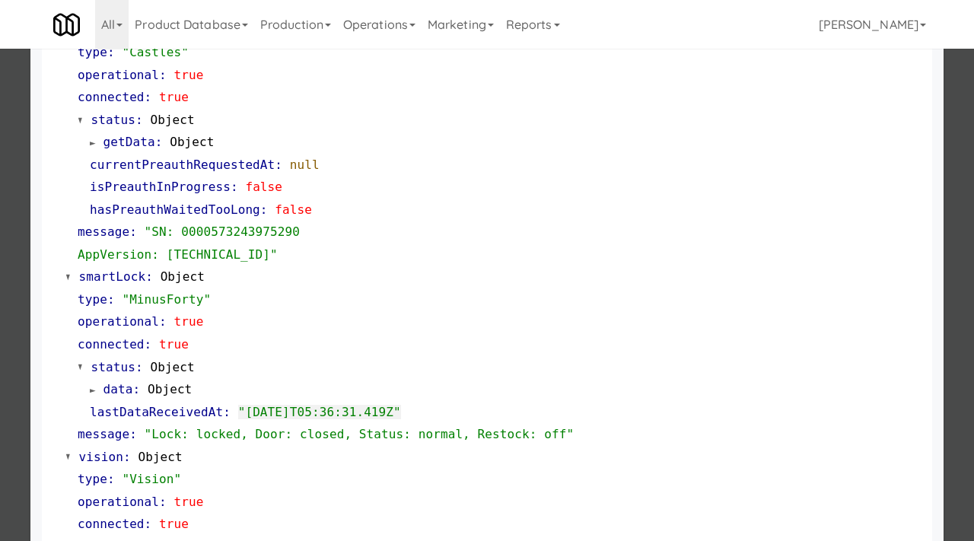
scroll to position [199, 0]
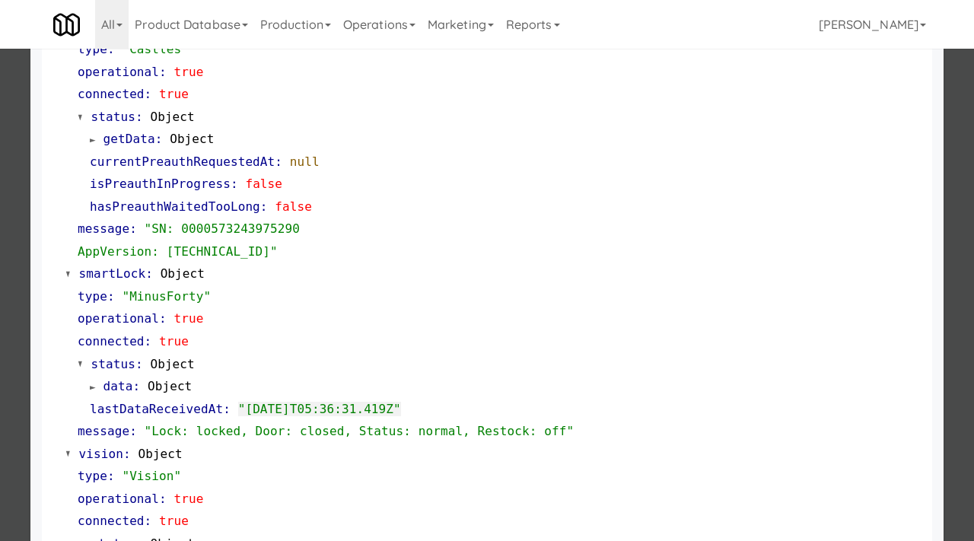
click at [9, 193] on div at bounding box center [487, 270] width 974 height 541
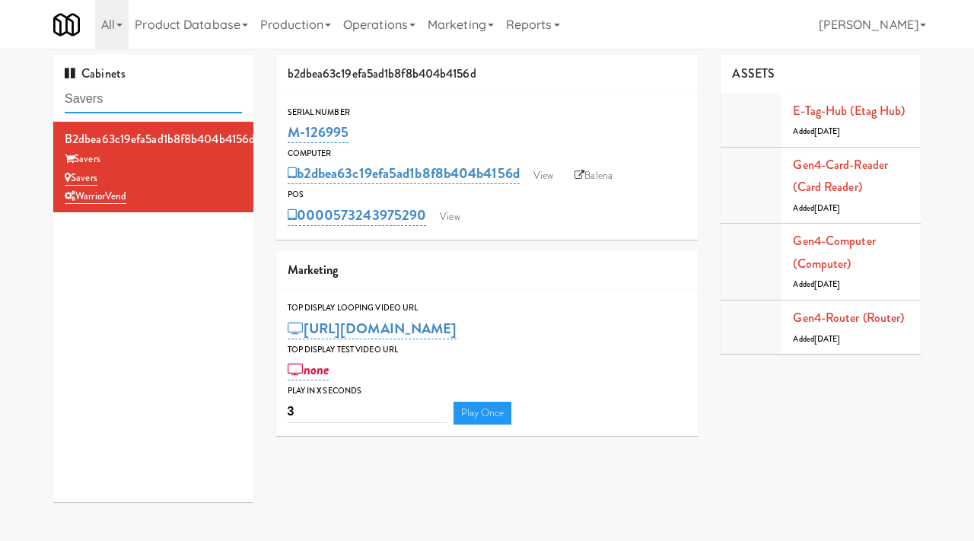
drag, startPoint x: 129, startPoint y: 96, endPoint x: 42, endPoint y: 100, distance: 86.8
click at [42, 100] on div "Cabinets Savers b2dbea63c19efa5ad1b8f8b404b4156d Savers Savers WarriorVend" at bounding box center [153, 284] width 223 height 459
paste input "Greenvue Apartments - Cooler"
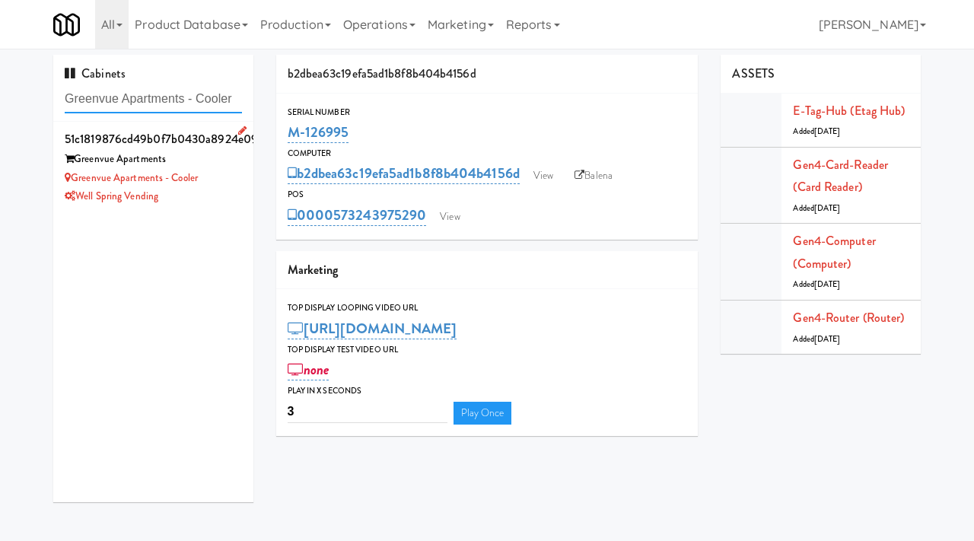
type input "Greenvue Apartments - Cooler"
click at [226, 158] on div "Greenvue Apartments" at bounding box center [153, 159] width 177 height 19
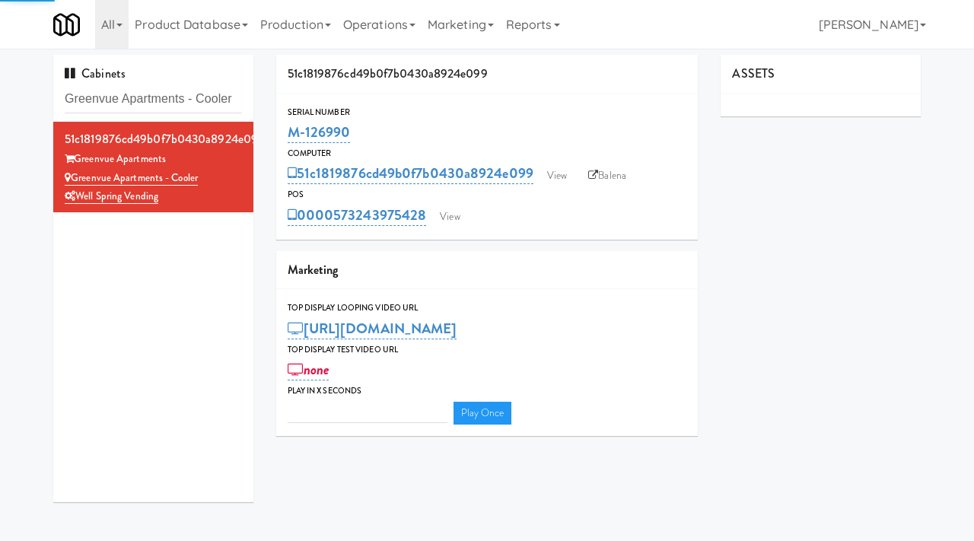
type input "3"
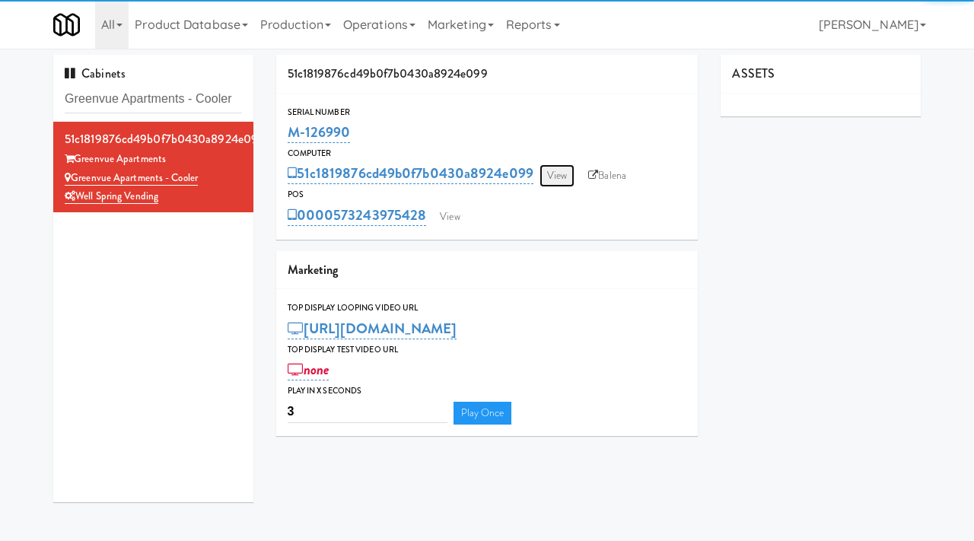
click at [550, 177] on link "View" at bounding box center [557, 175] width 35 height 23
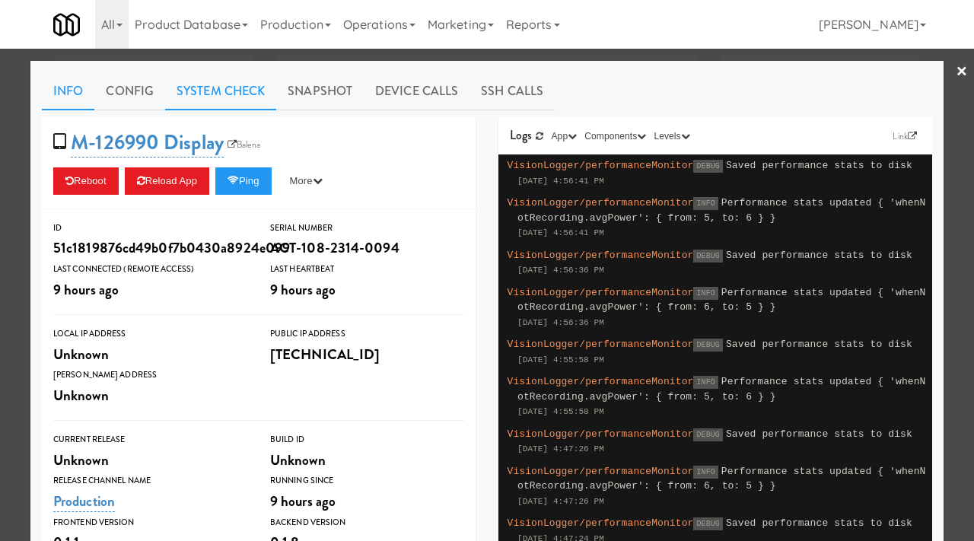
click at [218, 93] on link "System Check" at bounding box center [220, 91] width 111 height 38
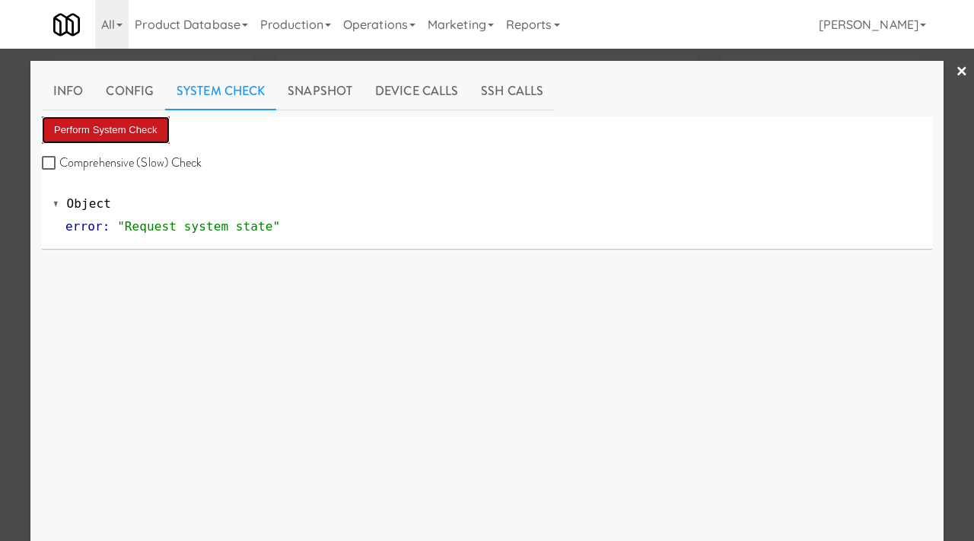
click at [129, 129] on button "Perform System Check" at bounding box center [106, 129] width 128 height 27
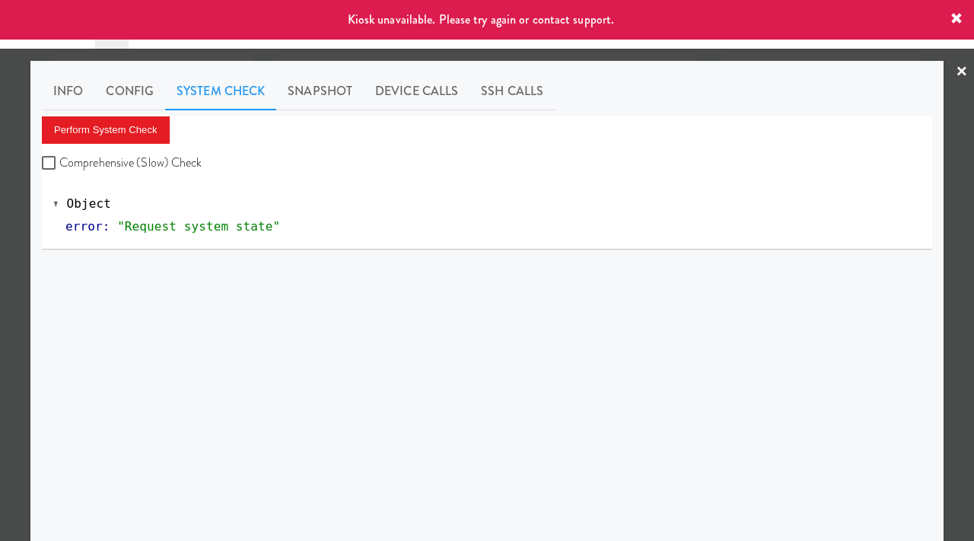
click at [0, 196] on div at bounding box center [487, 270] width 974 height 541
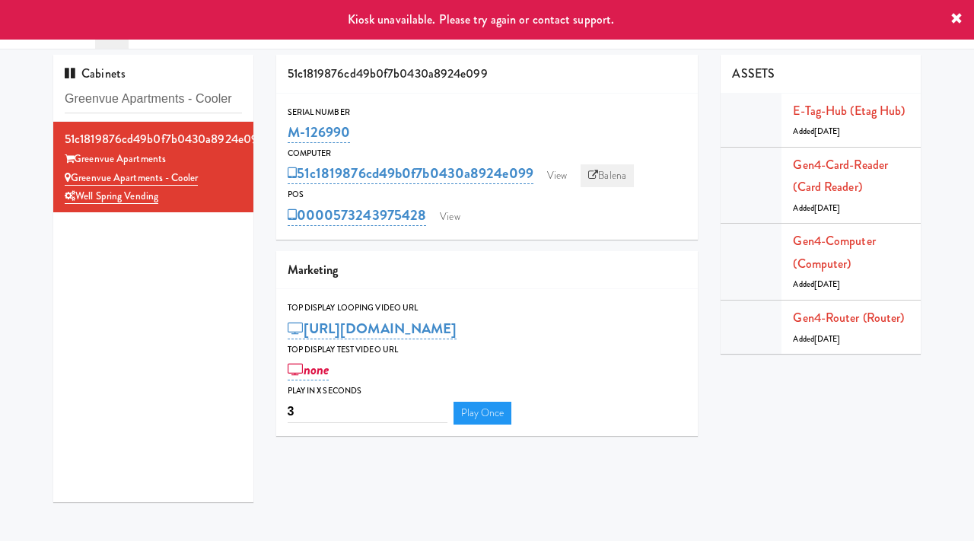
click at [603, 174] on link "Balena" at bounding box center [607, 175] width 53 height 23
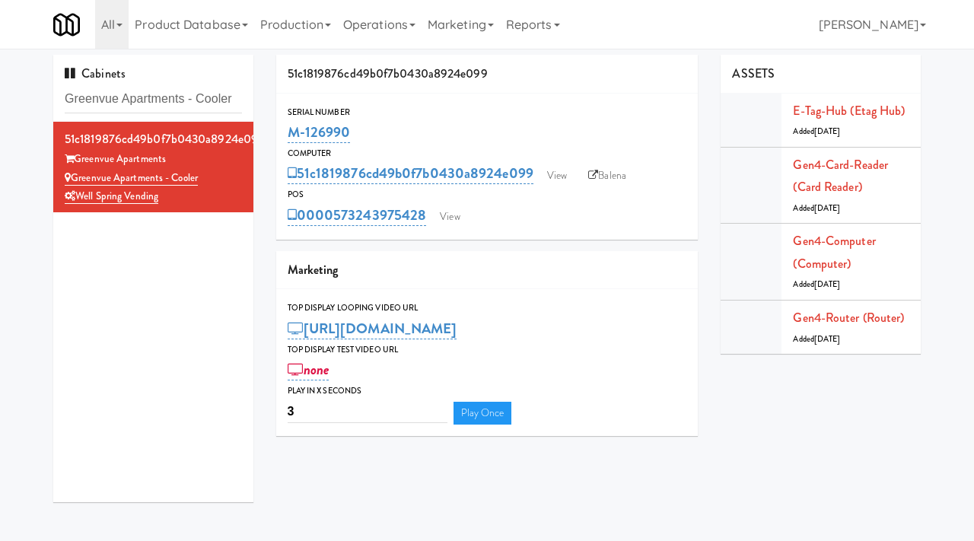
drag, startPoint x: 352, startPoint y: 135, endPoint x: 285, endPoint y: 132, distance: 66.3
click at [285, 132] on div "Serial Number M-126990" at bounding box center [487, 125] width 422 height 41
copy link "M-126990"
